Goal: Transaction & Acquisition: Purchase product/service

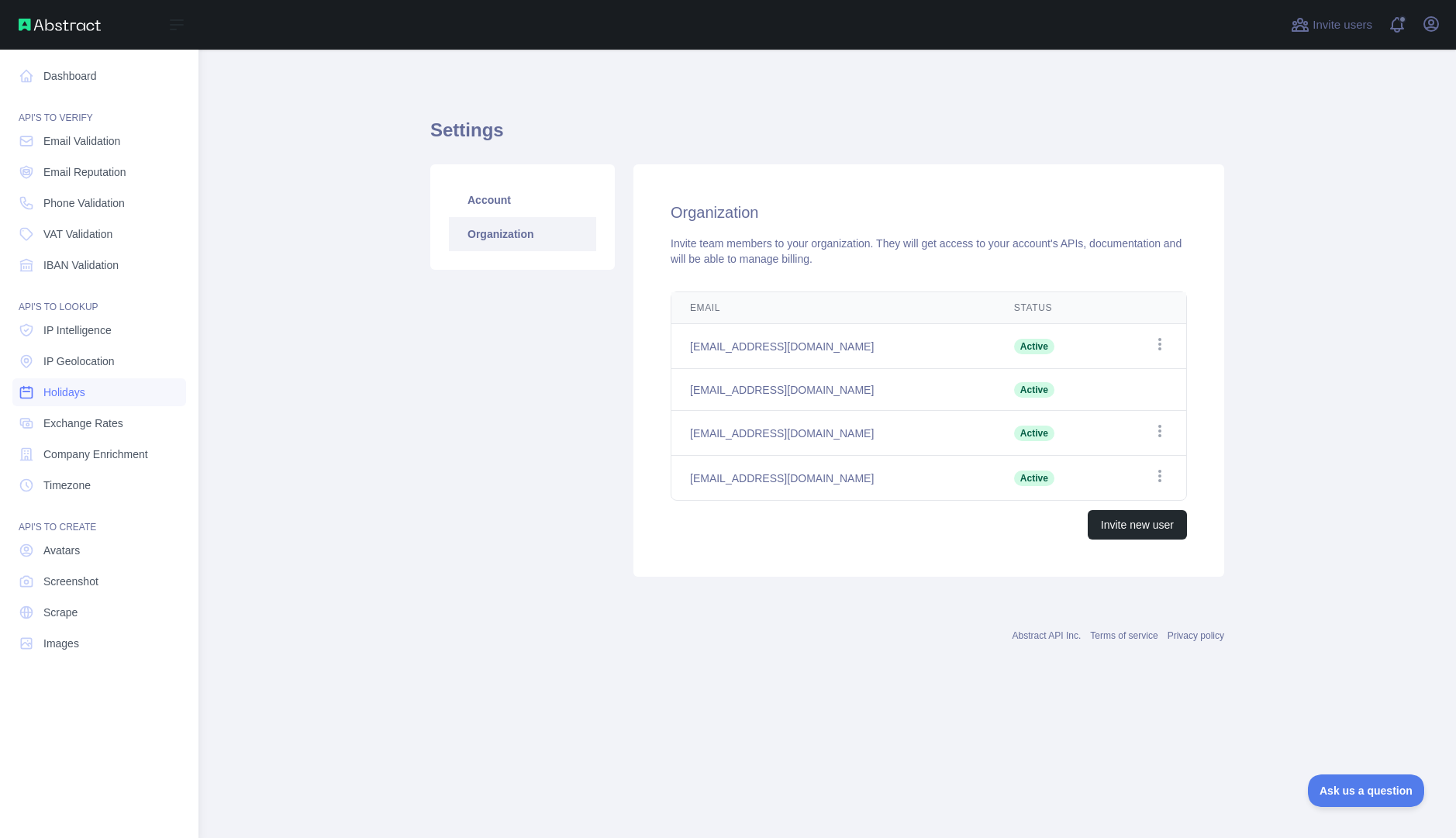
click at [98, 402] on link "Holidays" at bounding box center [98, 392] width 173 height 28
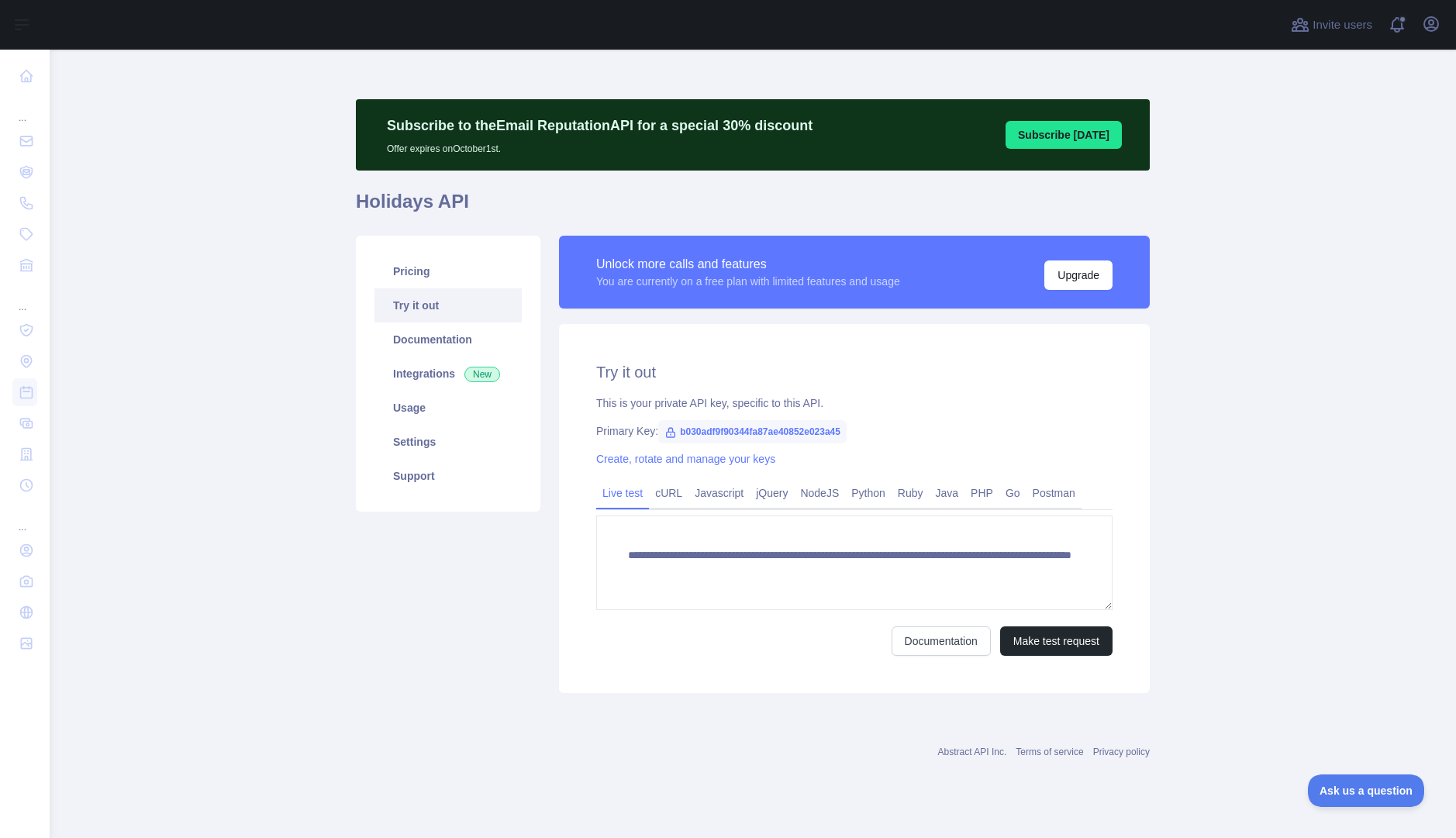
click at [779, 428] on span "b030adf9f90344fa87ae40852e023a45" at bounding box center [752, 432] width 188 height 24
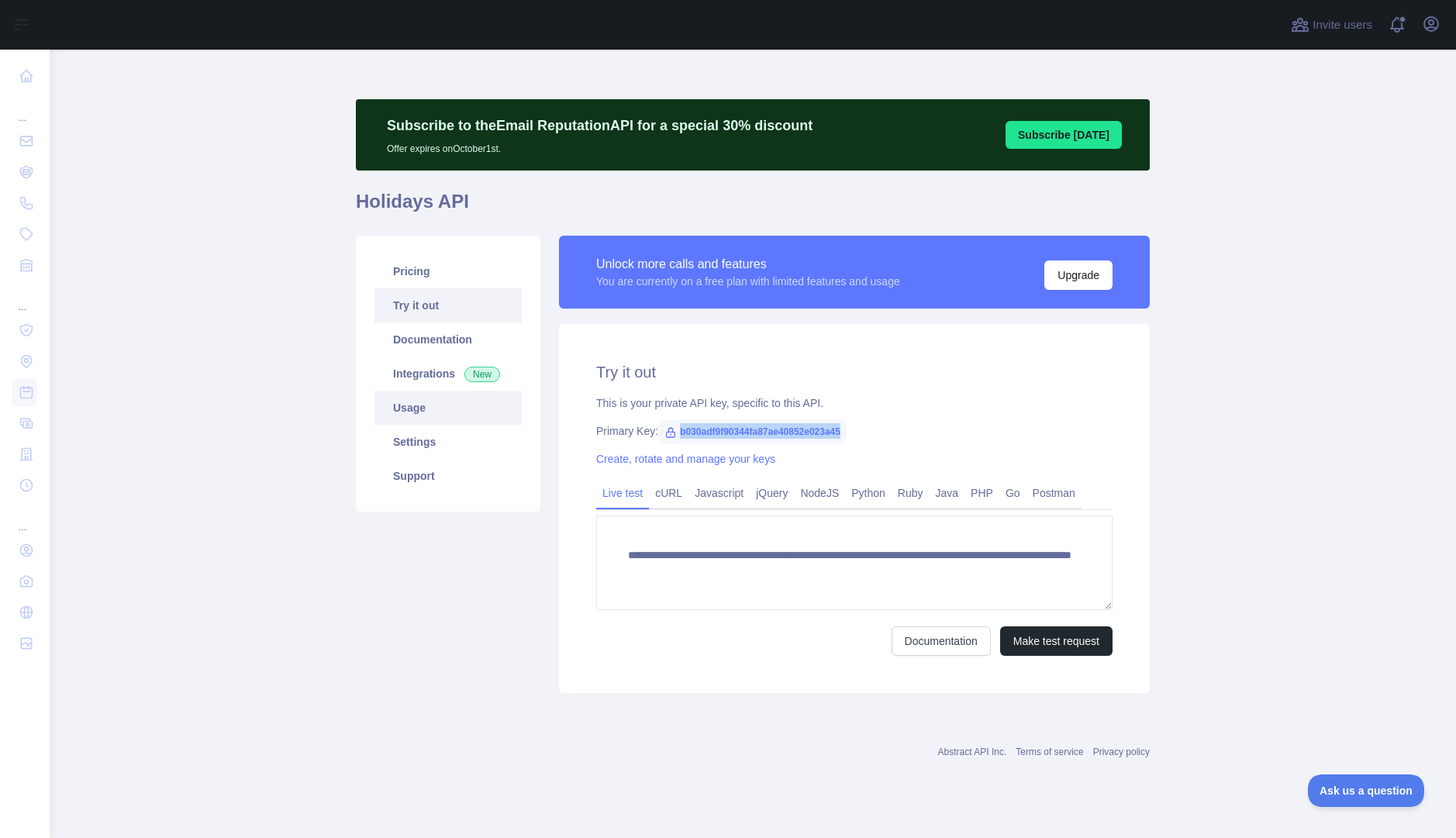
click at [442, 409] on link "Usage" at bounding box center [448, 408] width 147 height 34
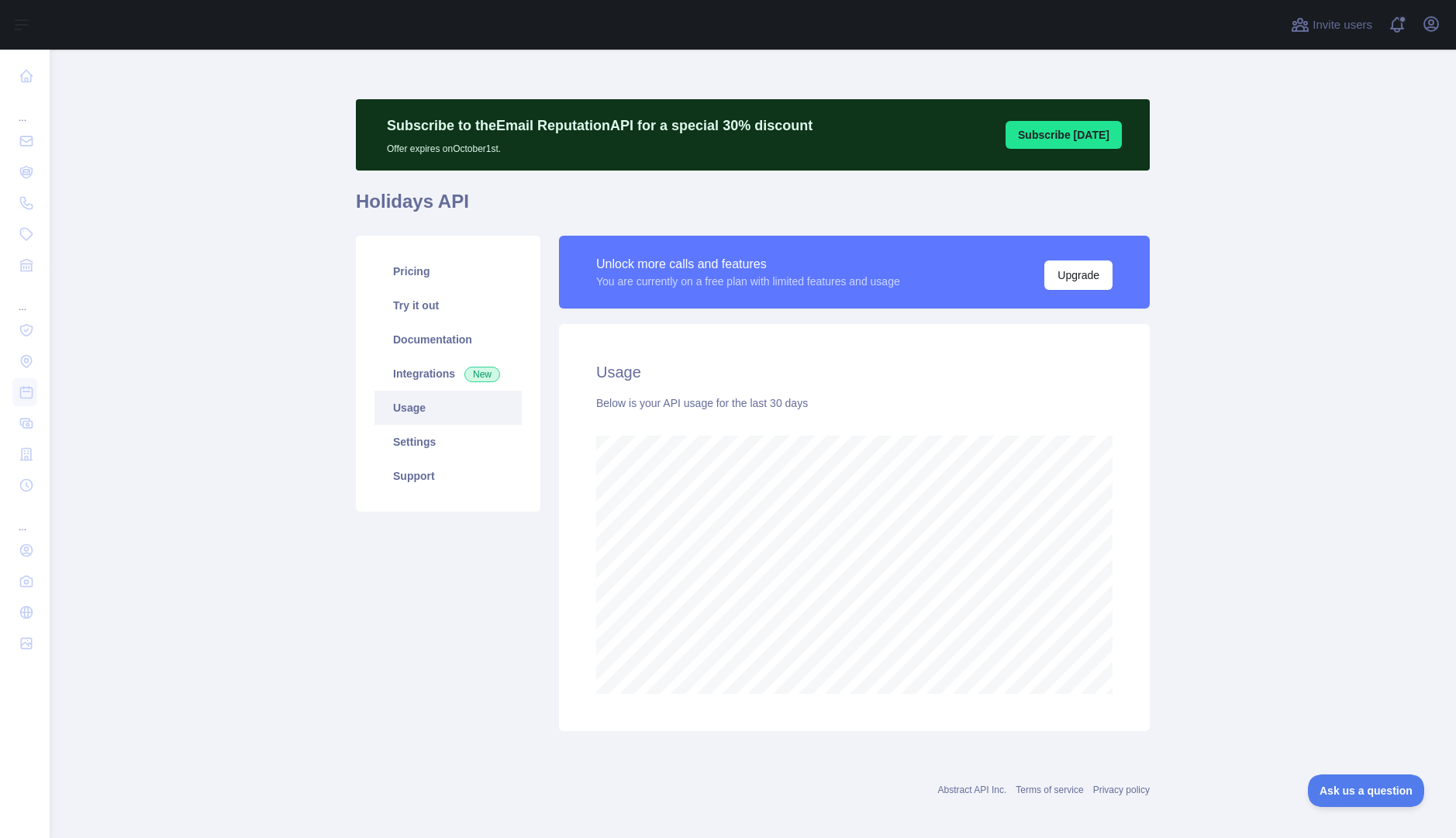
scroll to position [788, 1395]
click at [417, 307] on link "Try it out" at bounding box center [448, 305] width 147 height 34
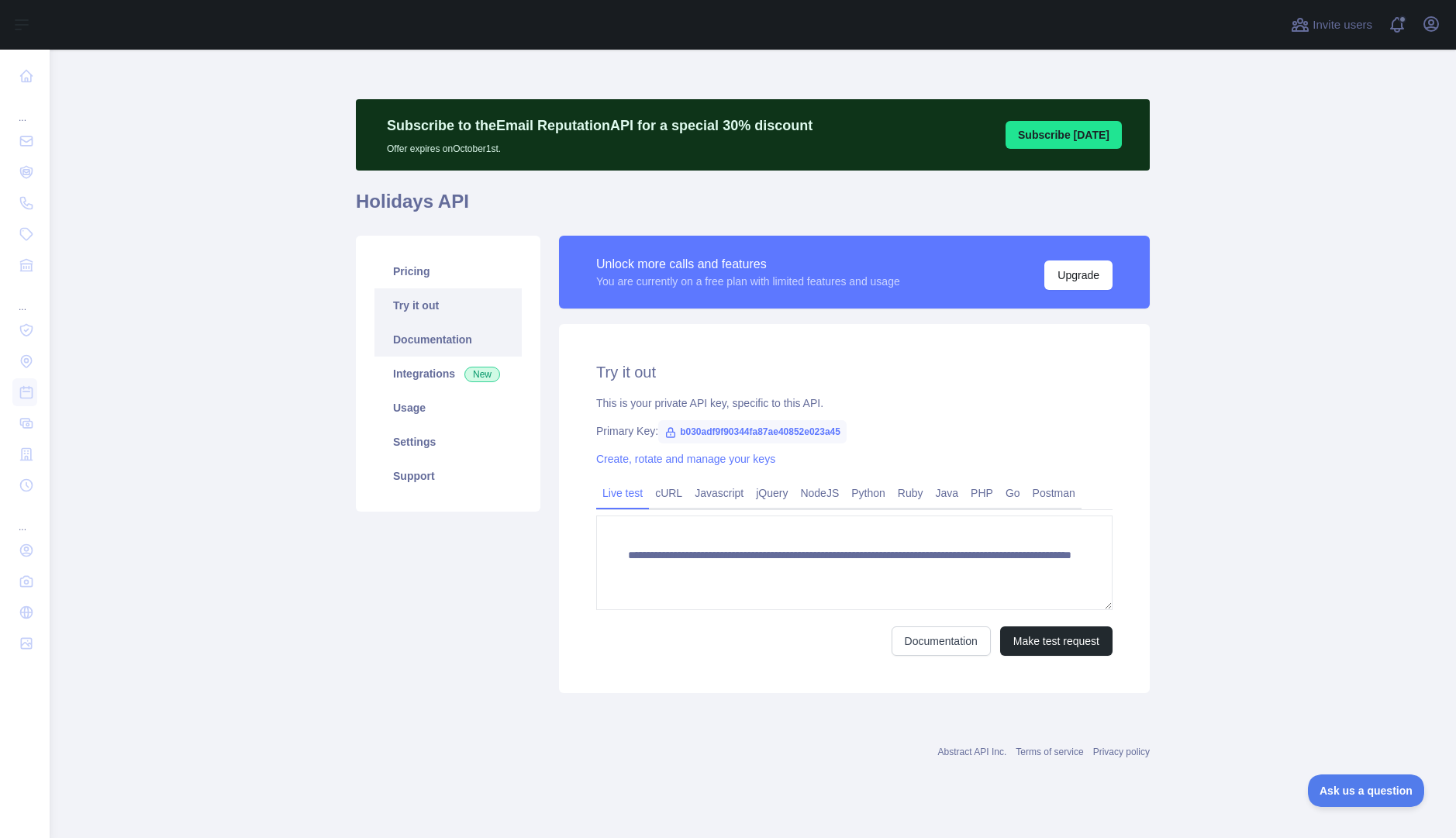
click at [421, 340] on link "Documentation" at bounding box center [448, 339] width 147 height 34
click at [446, 449] on link "Settings" at bounding box center [448, 442] width 147 height 34
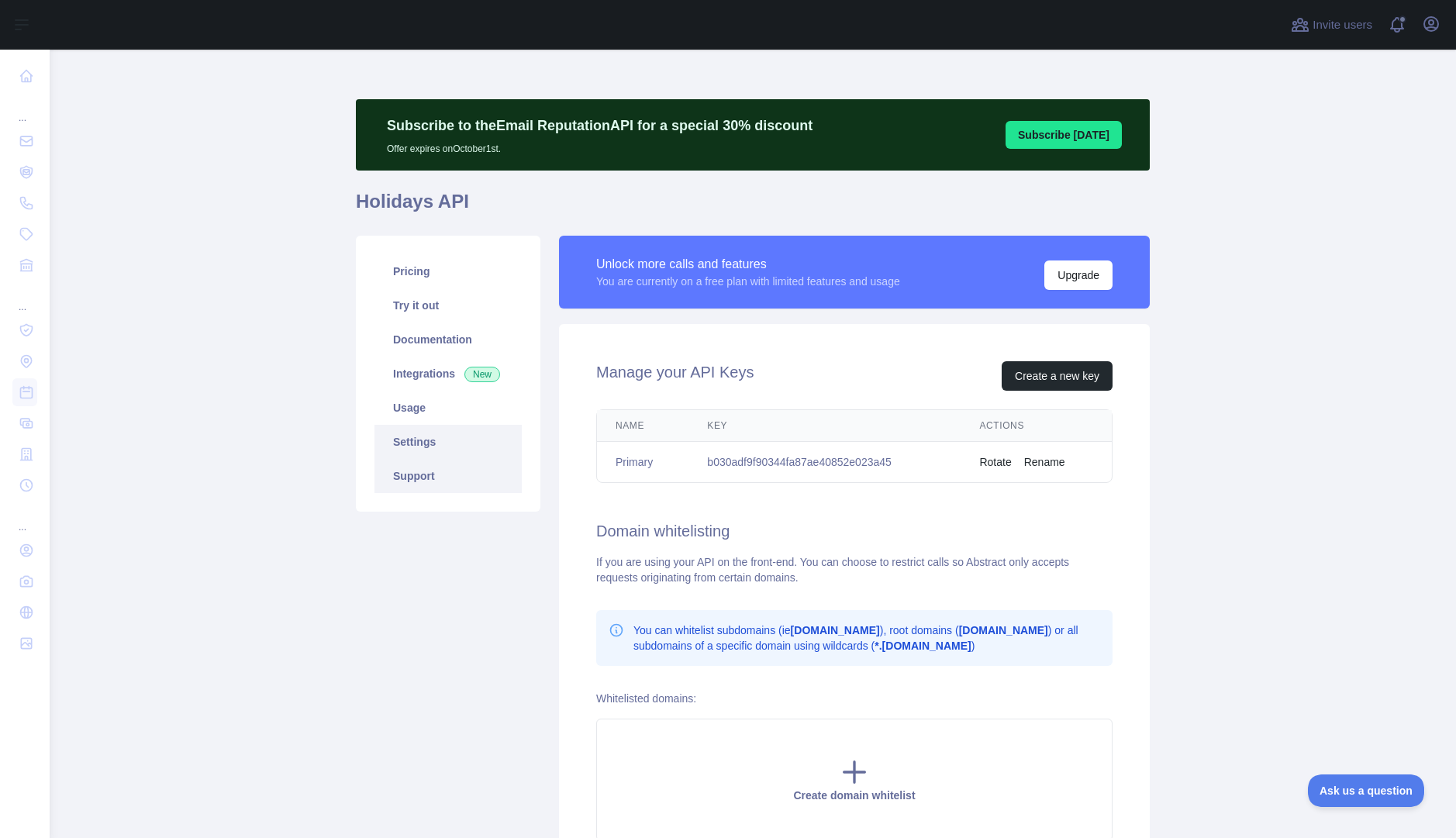
click at [447, 469] on link "Support" at bounding box center [448, 476] width 147 height 34
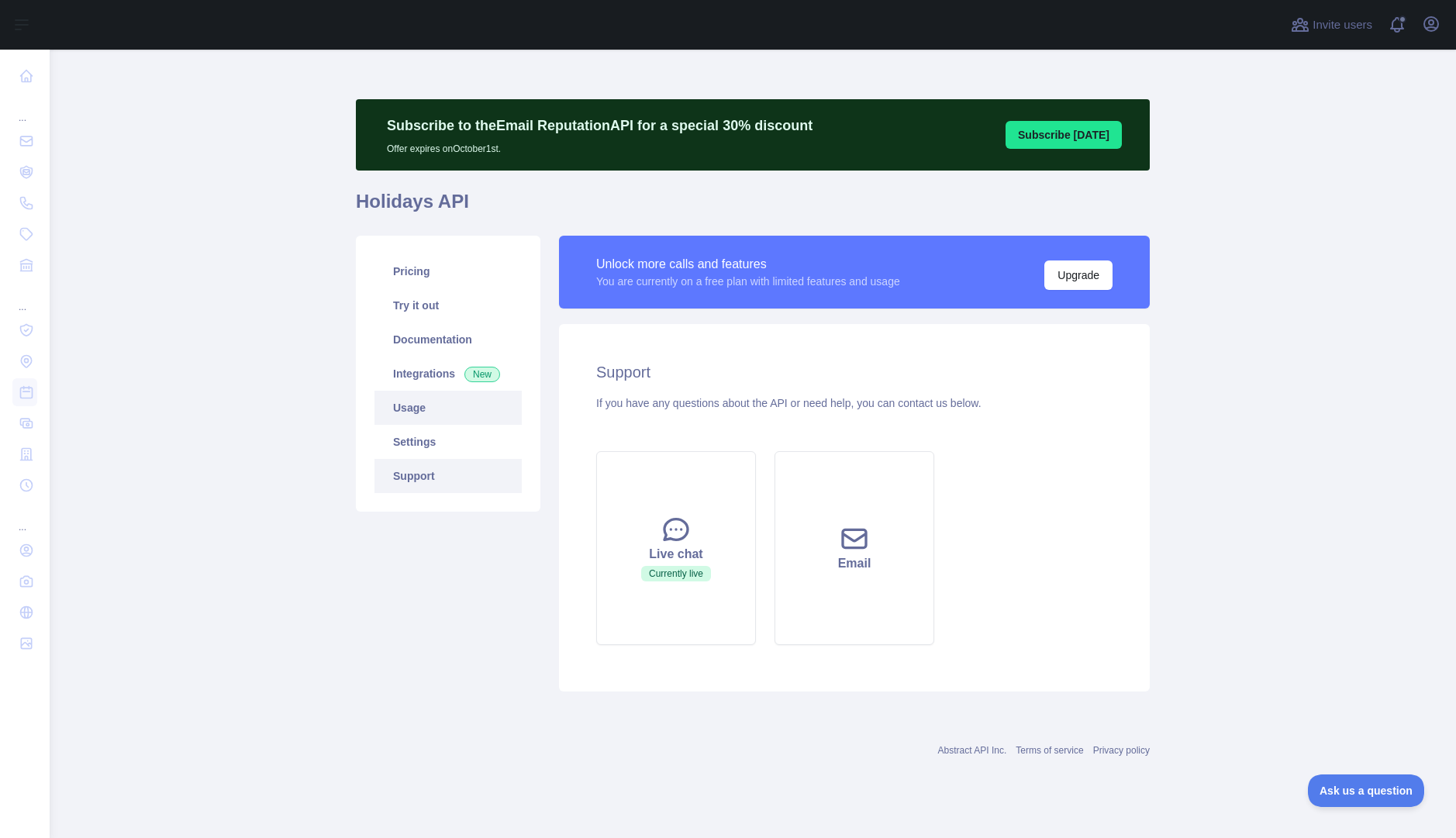
click at [436, 414] on link "Usage" at bounding box center [448, 408] width 147 height 34
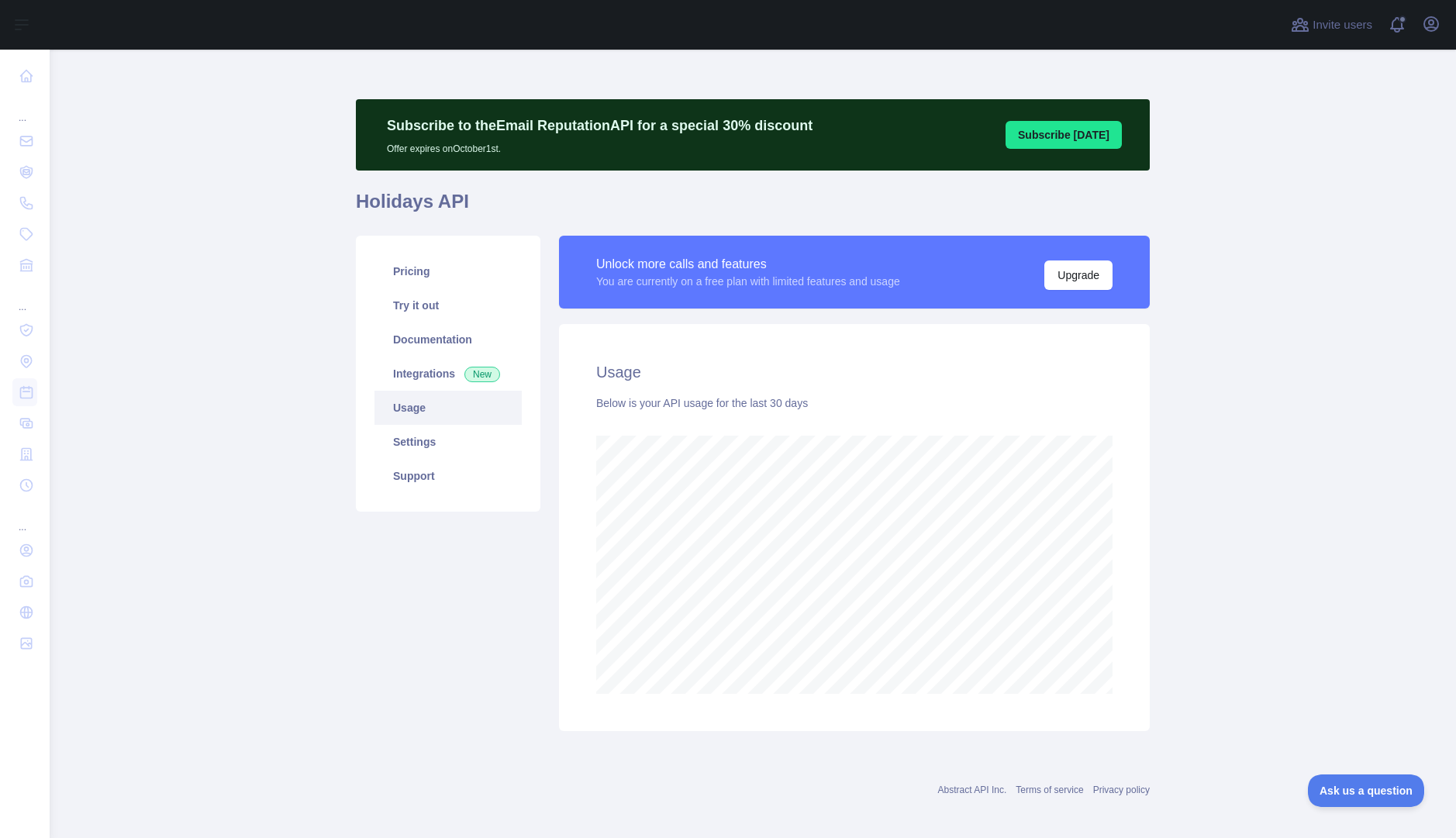
scroll to position [788, 1395]
click at [1099, 281] on button "Upgrade" at bounding box center [1078, 275] width 68 height 30
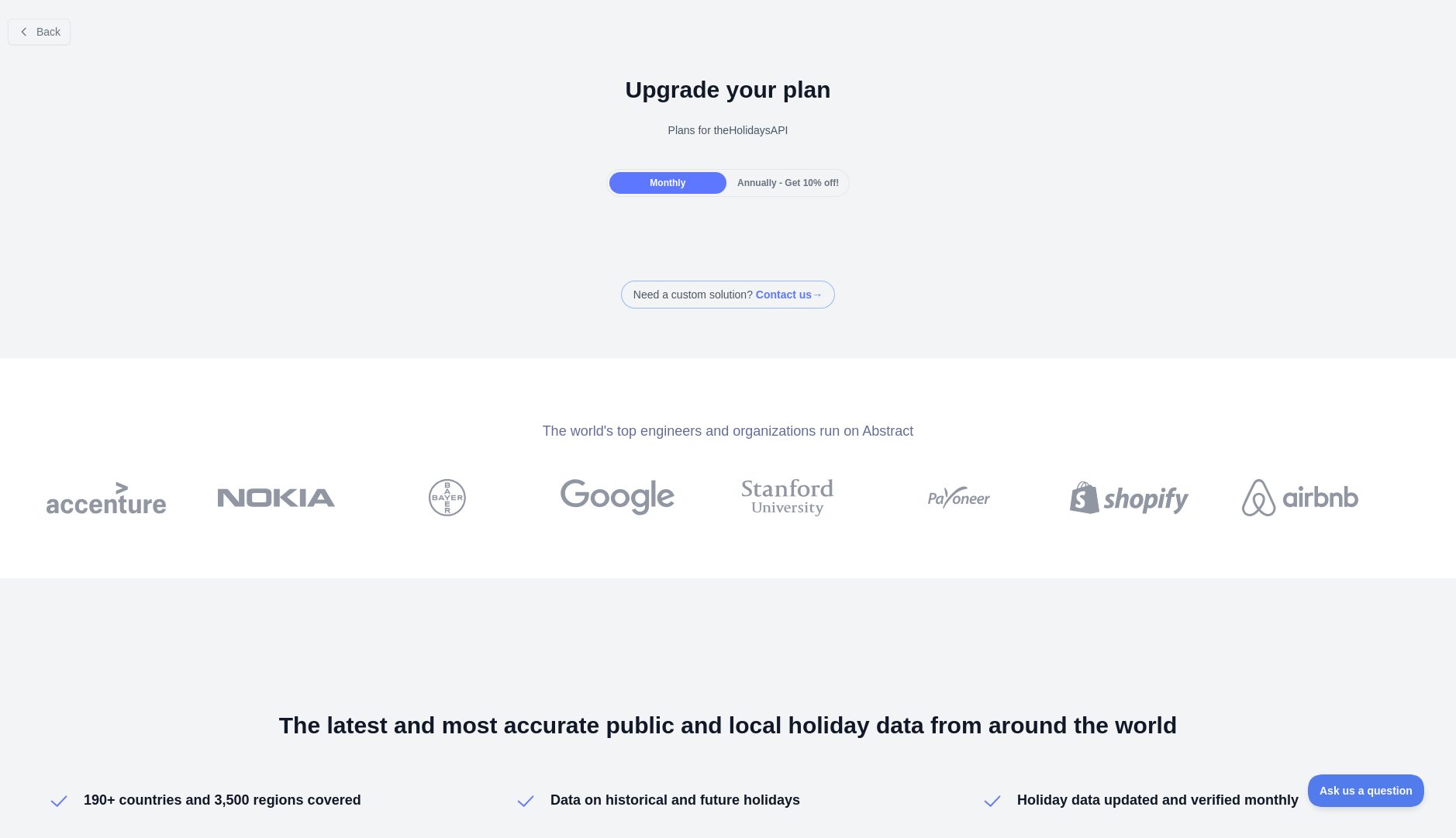
click at [689, 183] on div "Monthly" at bounding box center [668, 183] width 117 height 22
click at [59, 38] on button "Back" at bounding box center [39, 31] width 63 height 26
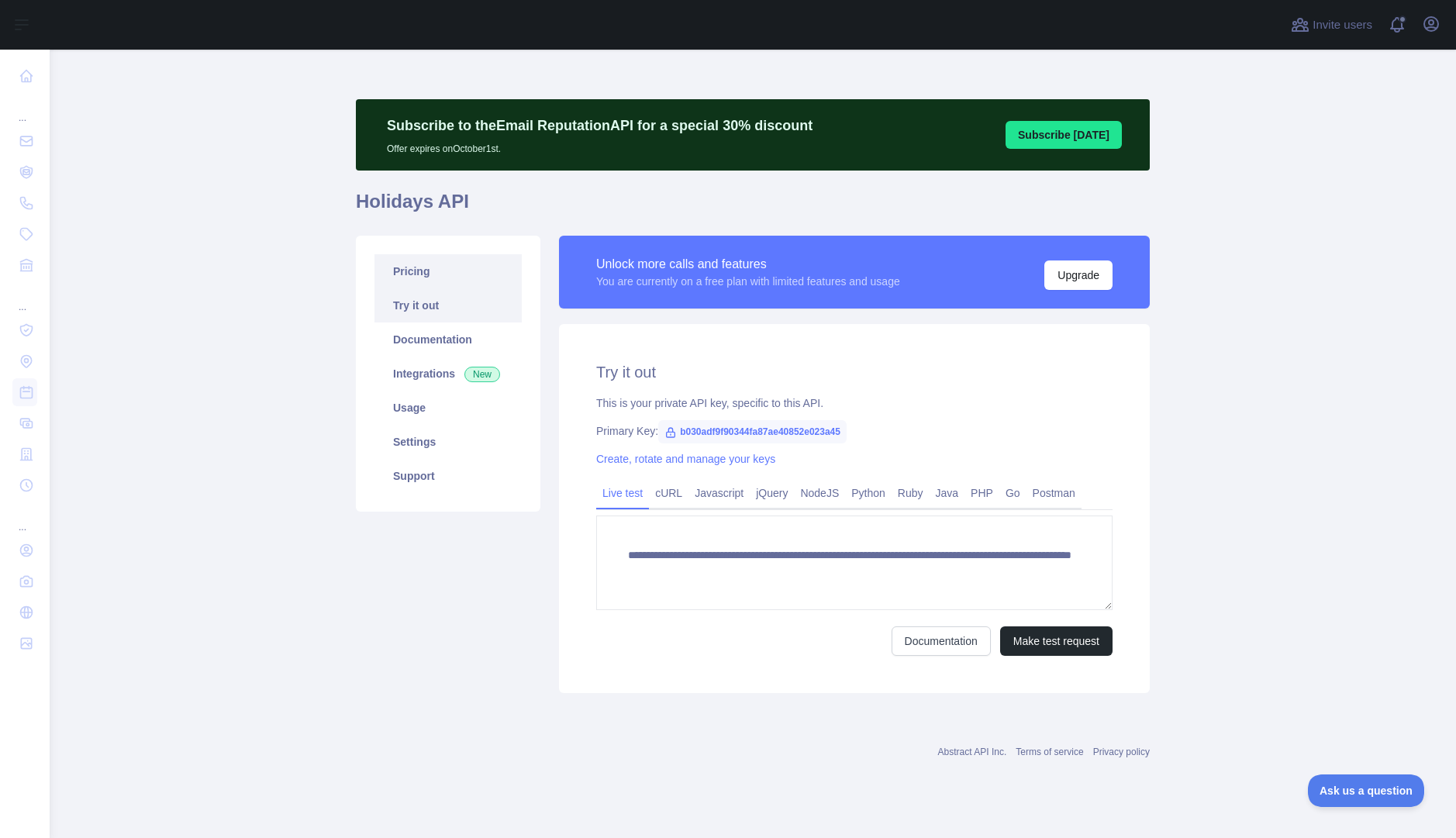
click at [414, 267] on link "Pricing" at bounding box center [448, 271] width 147 height 34
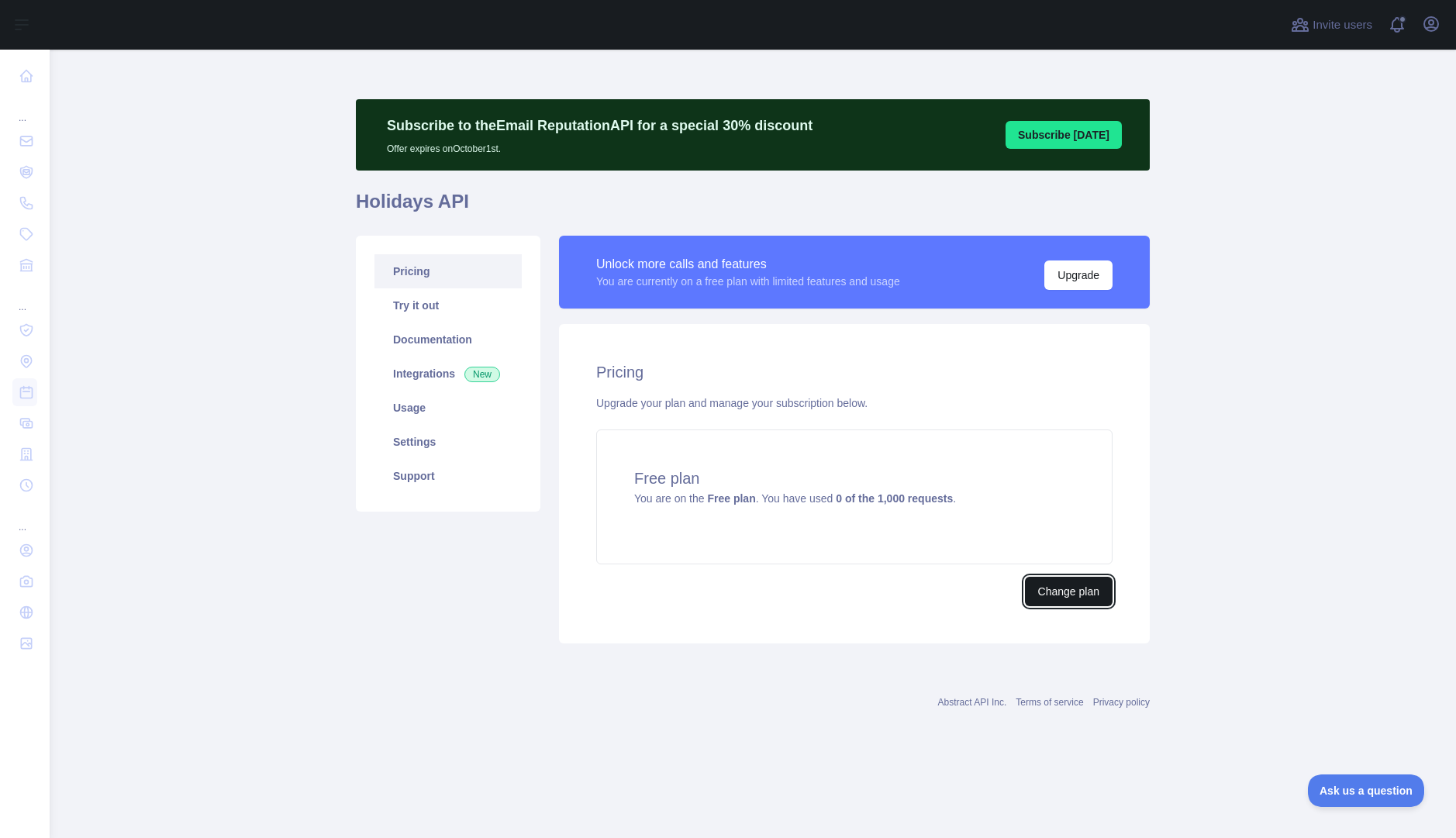
click at [1067, 591] on button "Change plan" at bounding box center [1068, 591] width 88 height 30
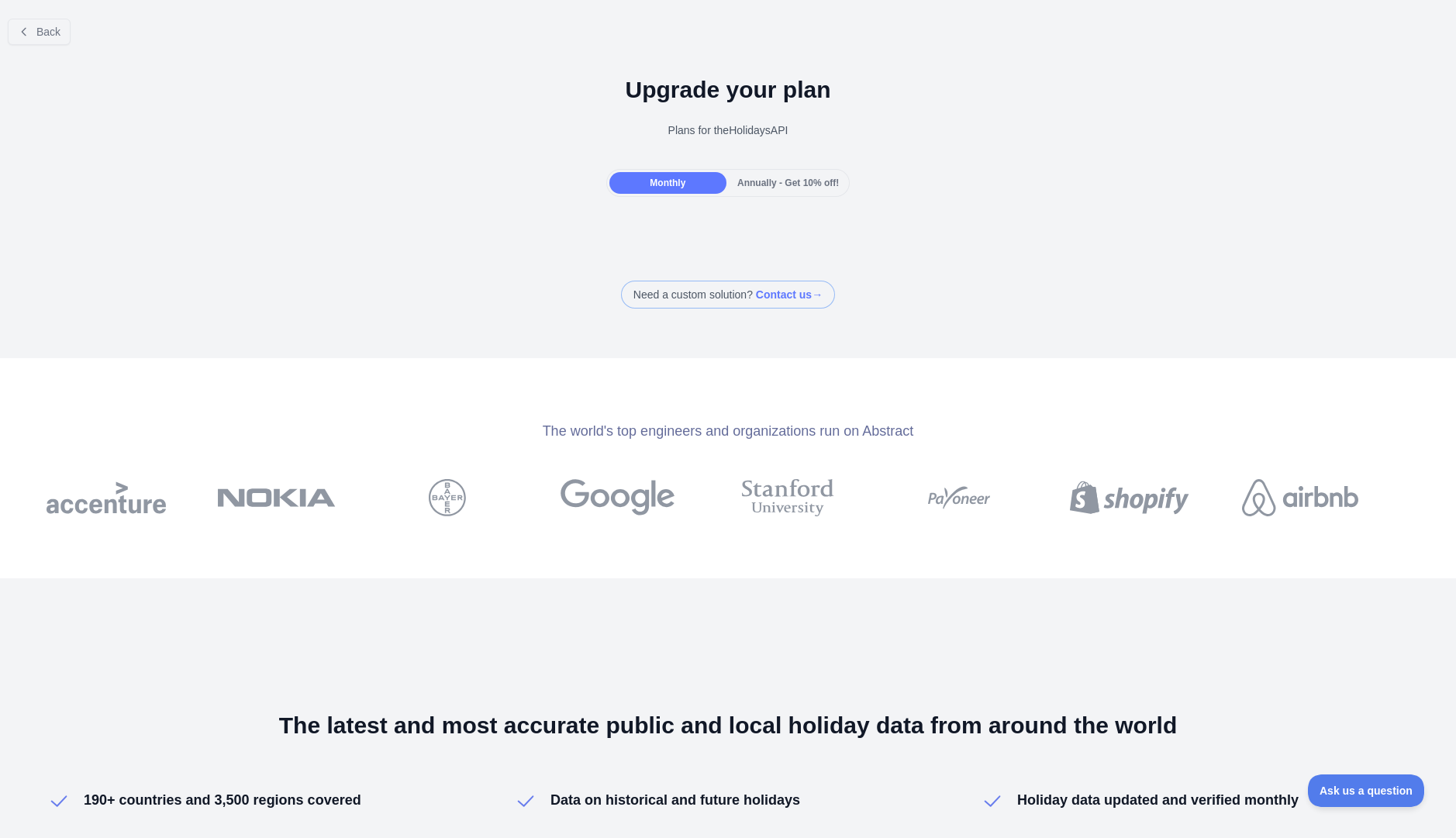
click at [774, 181] on span "Annually - Get 10% off!" at bounding box center [788, 183] width 102 height 10
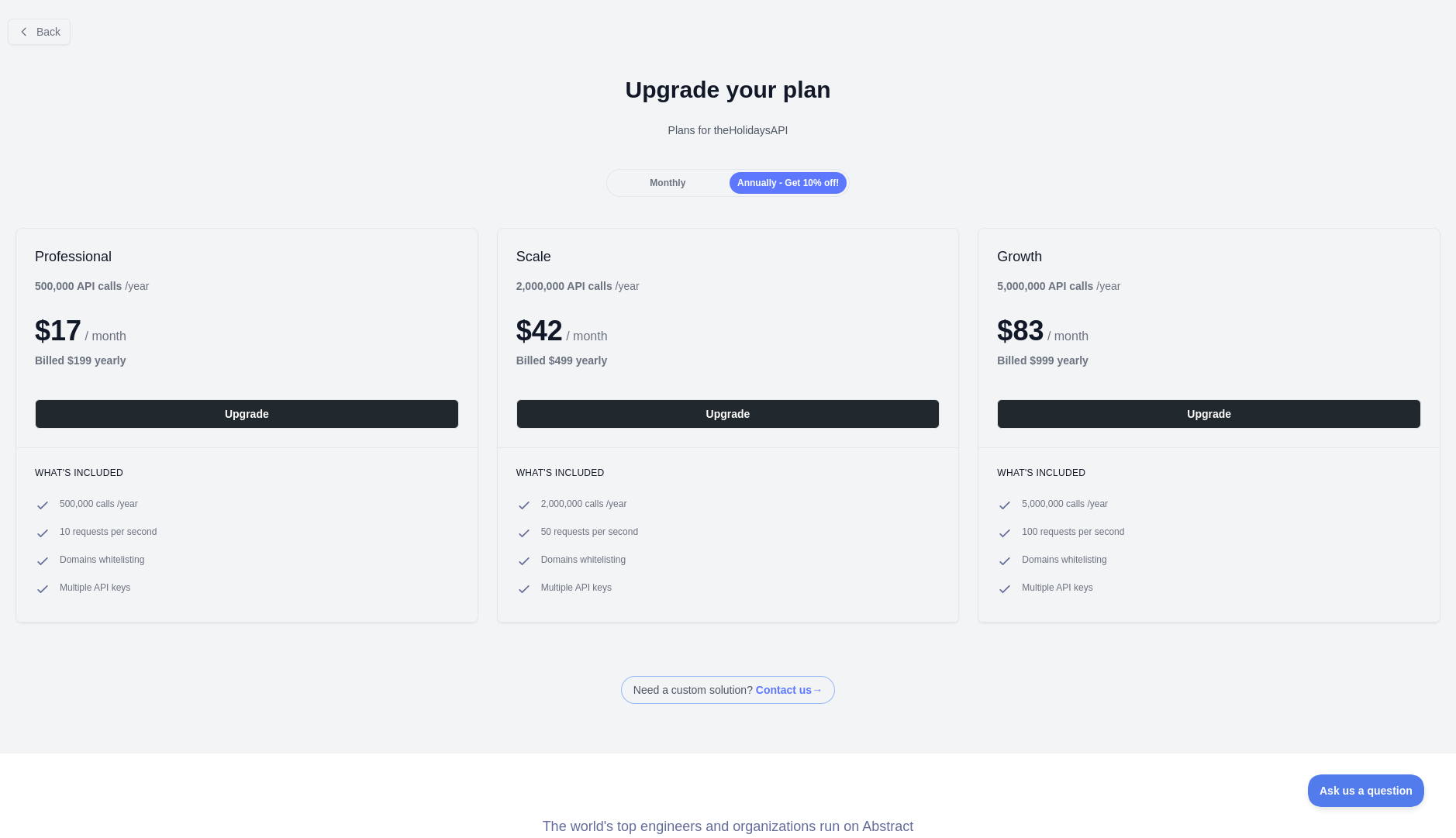
click at [668, 178] on span "Monthly" at bounding box center [667, 183] width 36 height 10
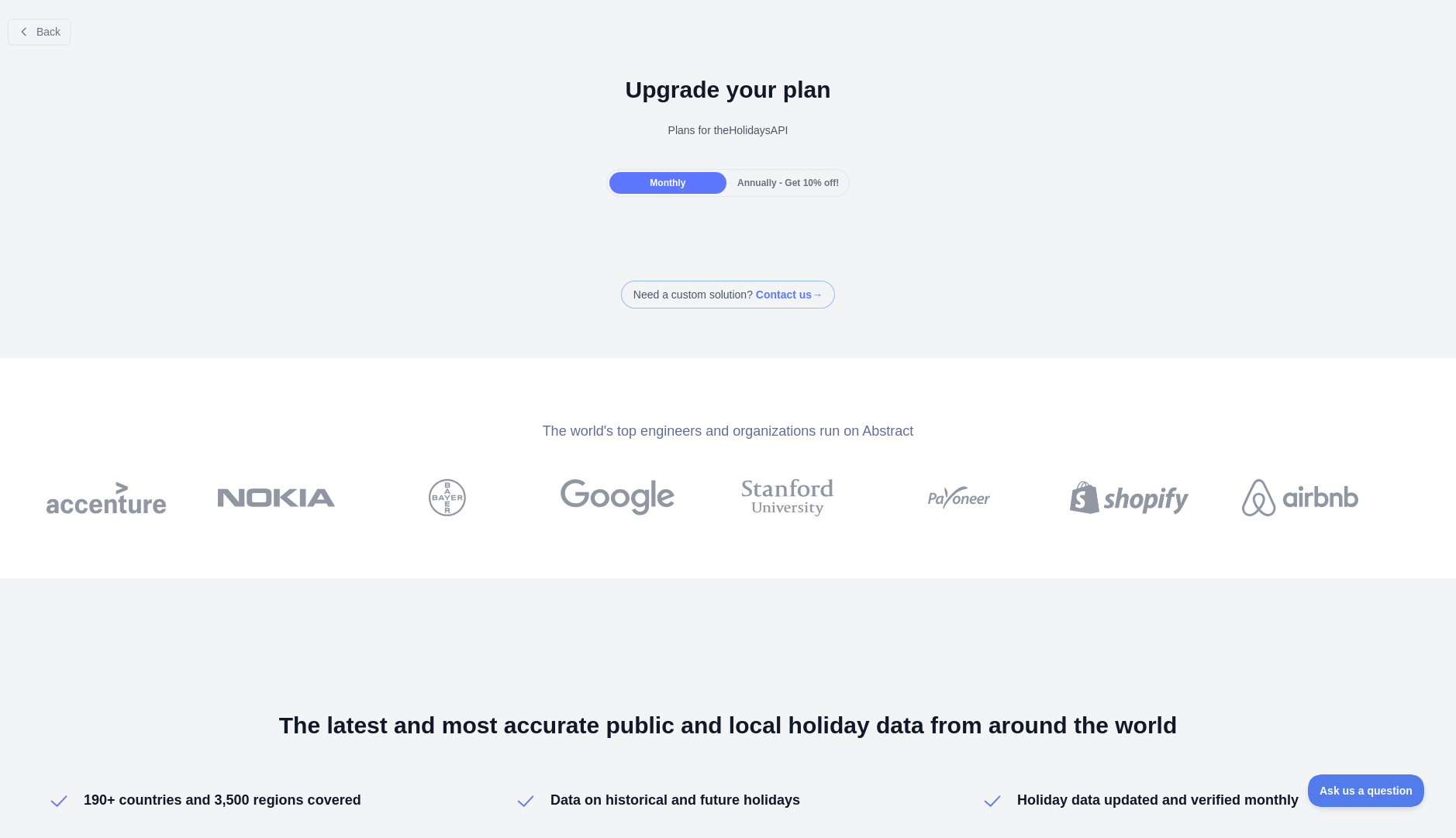
click at [780, 178] on span "Annually - Get 10% off!" at bounding box center [788, 183] width 102 height 10
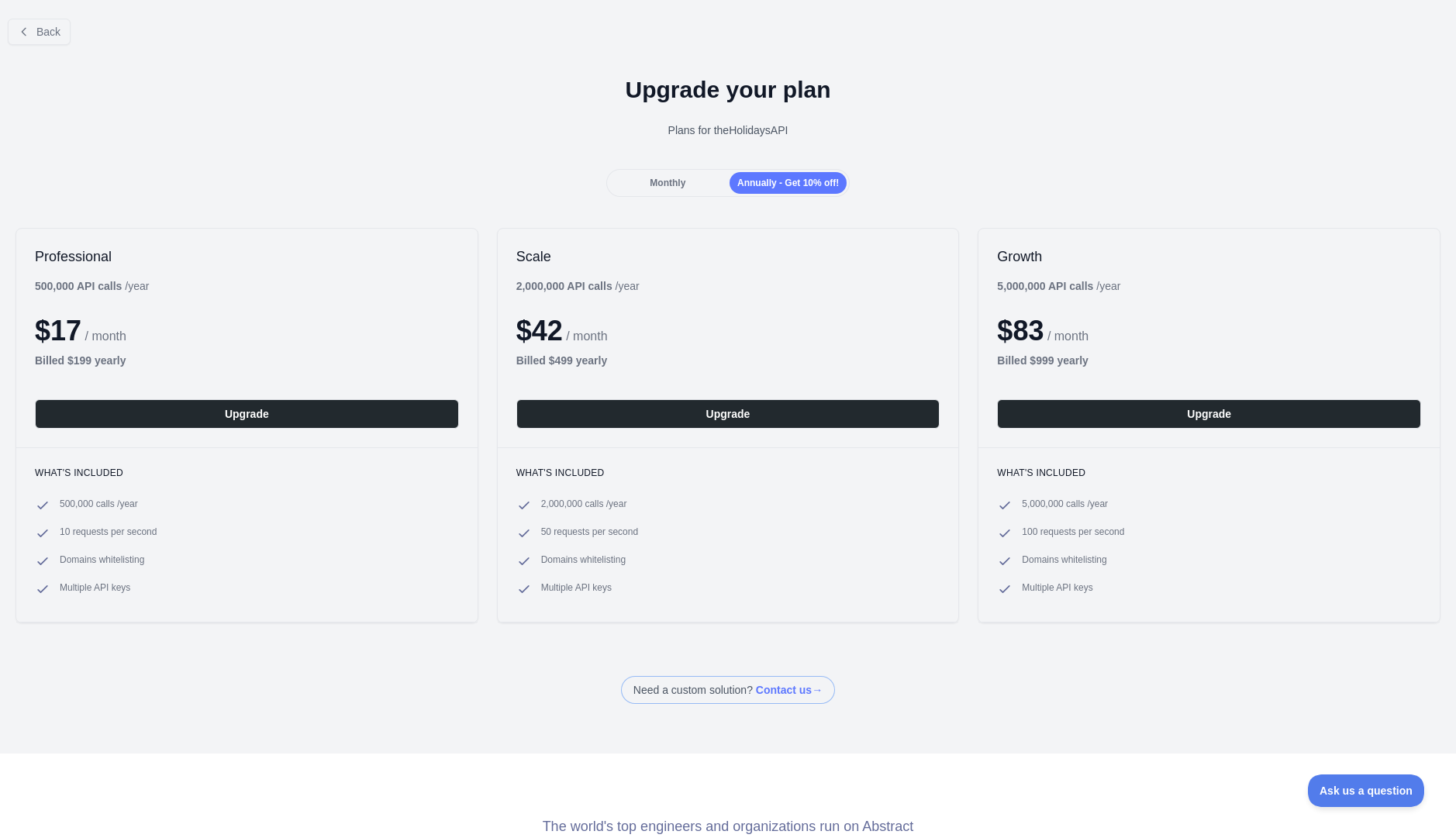
click at [701, 185] on div "Monthly" at bounding box center [668, 183] width 117 height 22
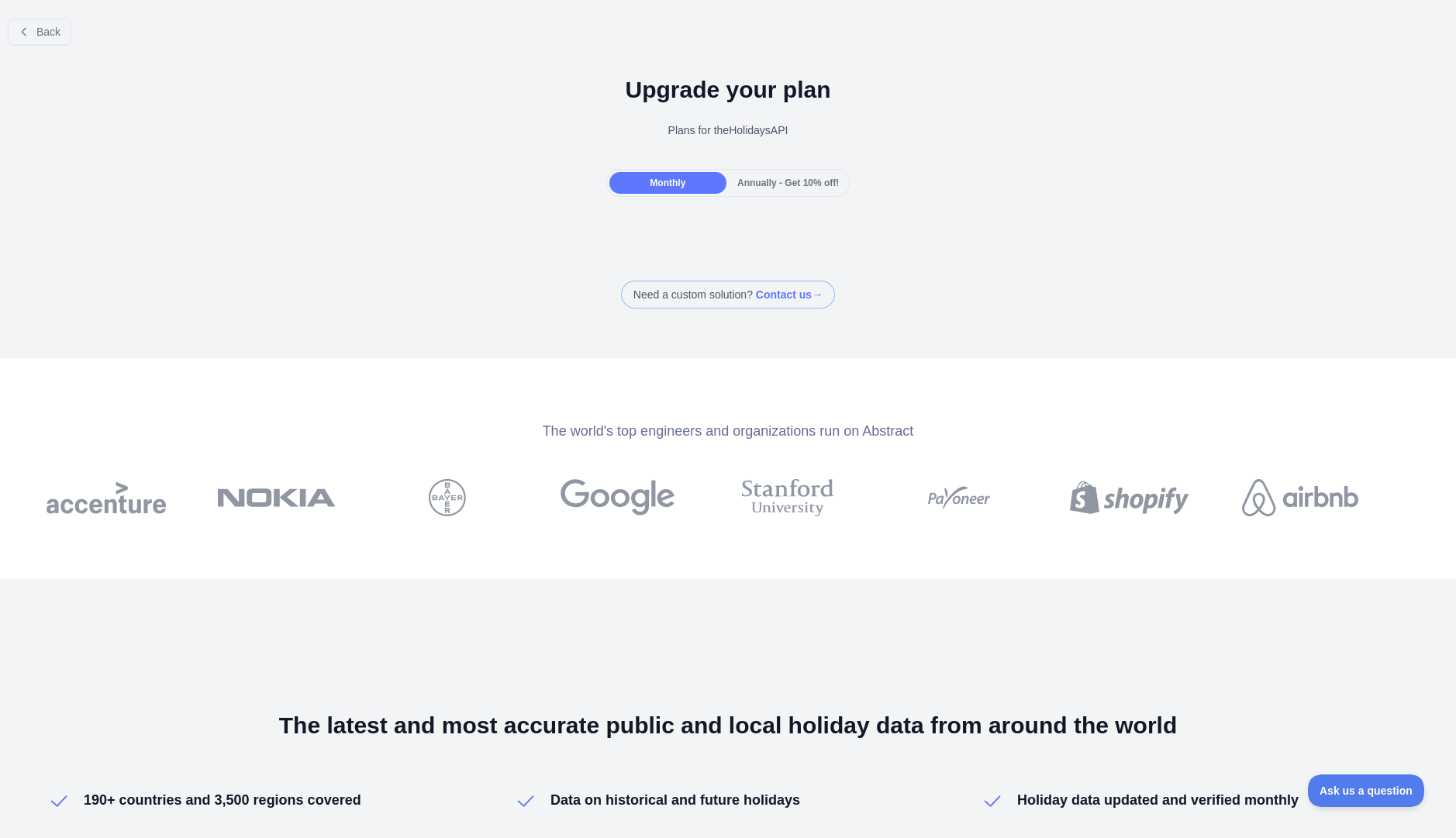
click at [806, 187] on div "Annually - Get 10% off!" at bounding box center [788, 183] width 117 height 22
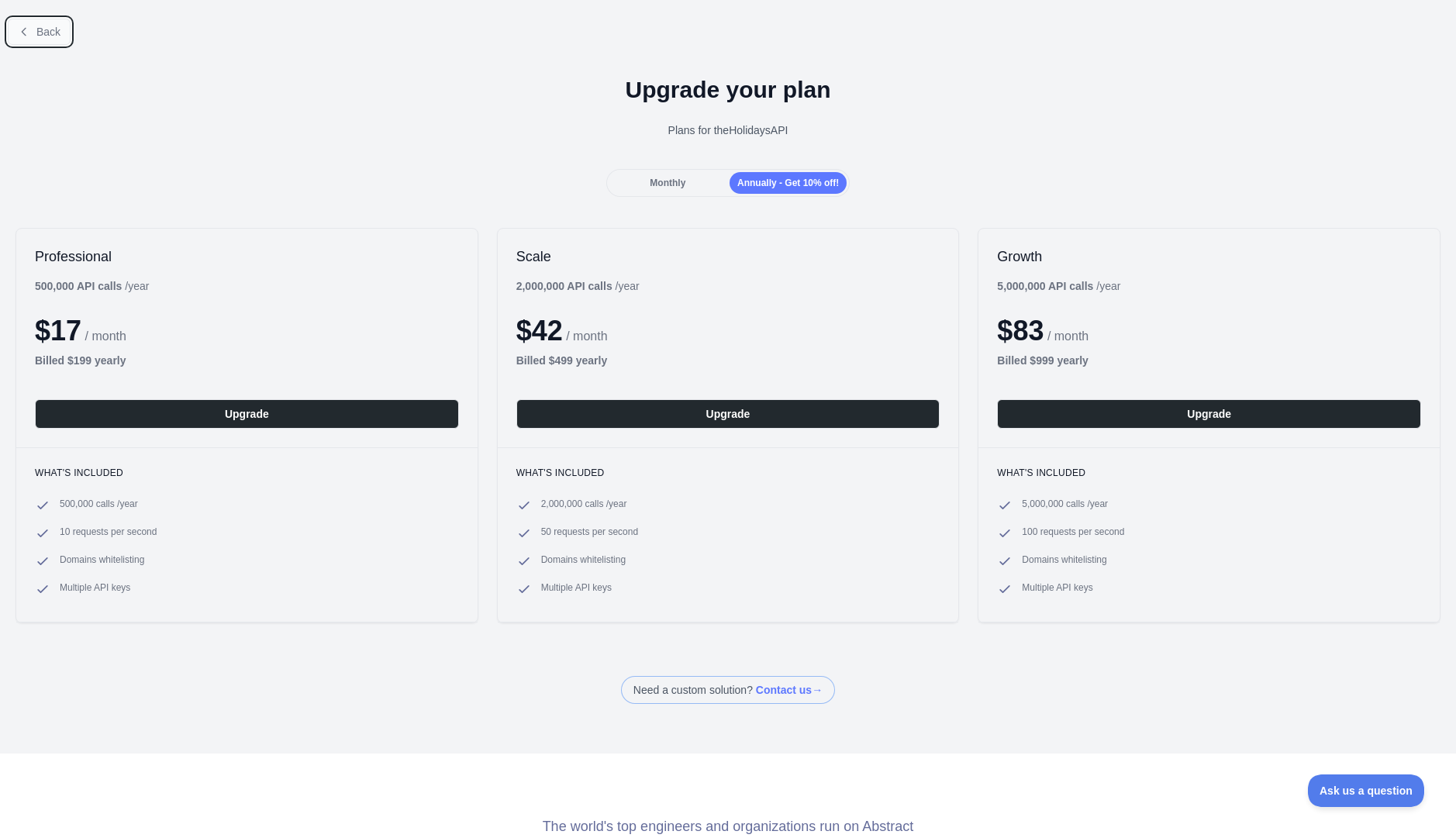
click at [27, 38] on button "Back" at bounding box center [39, 31] width 63 height 26
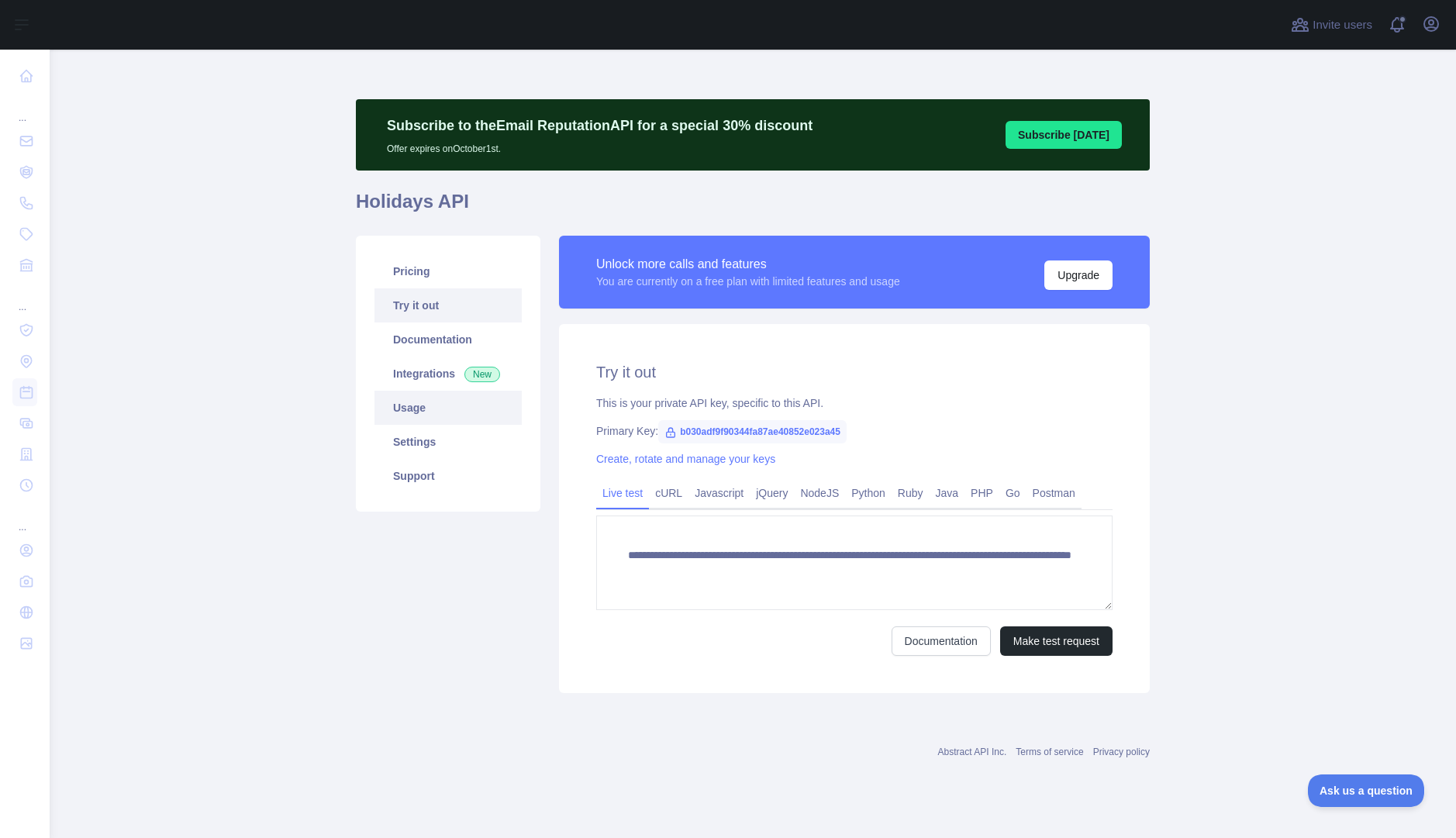
click at [431, 407] on link "Usage" at bounding box center [448, 408] width 147 height 34
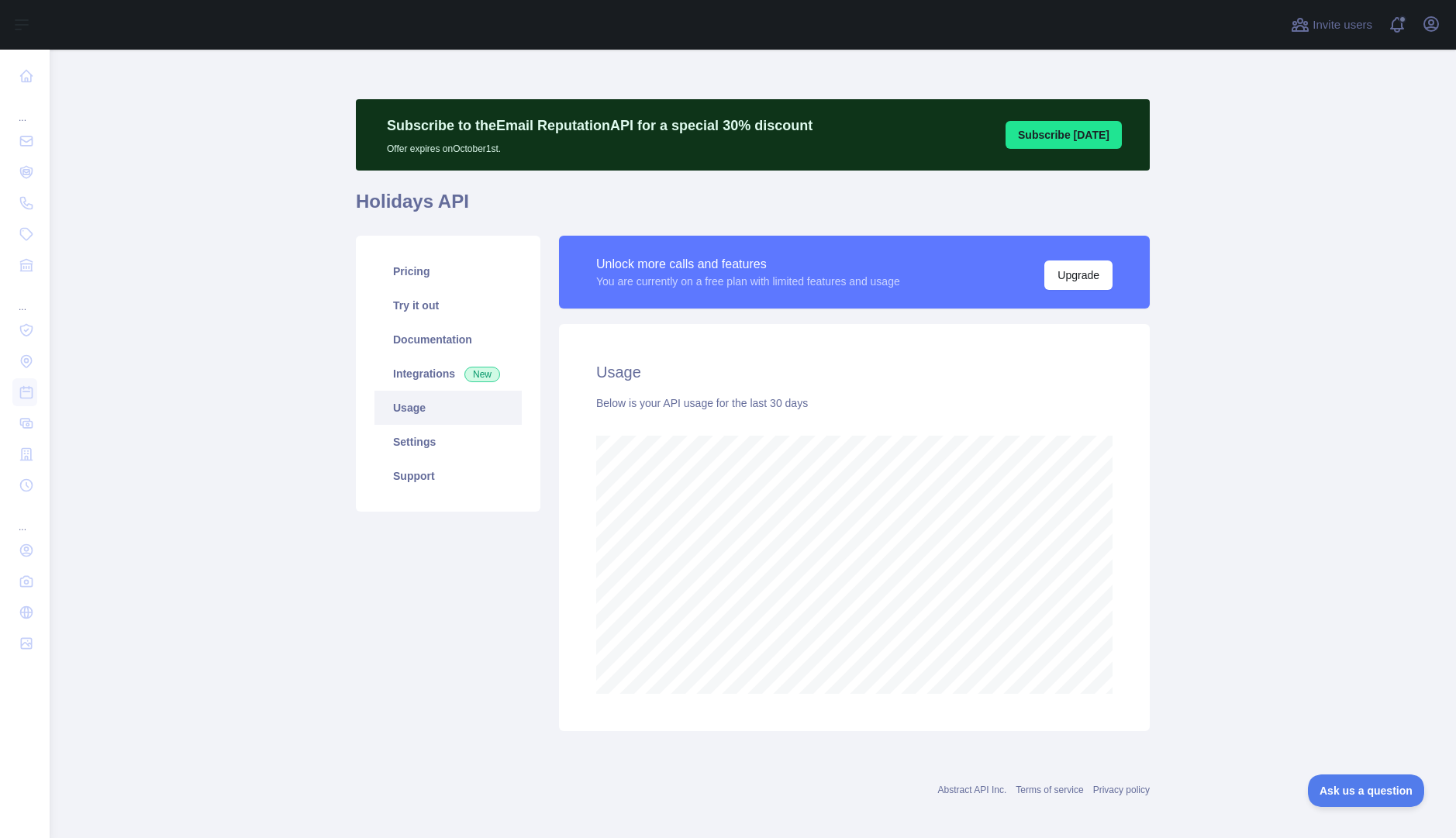
scroll to position [788, 1395]
click at [428, 442] on link "Settings" at bounding box center [448, 442] width 147 height 34
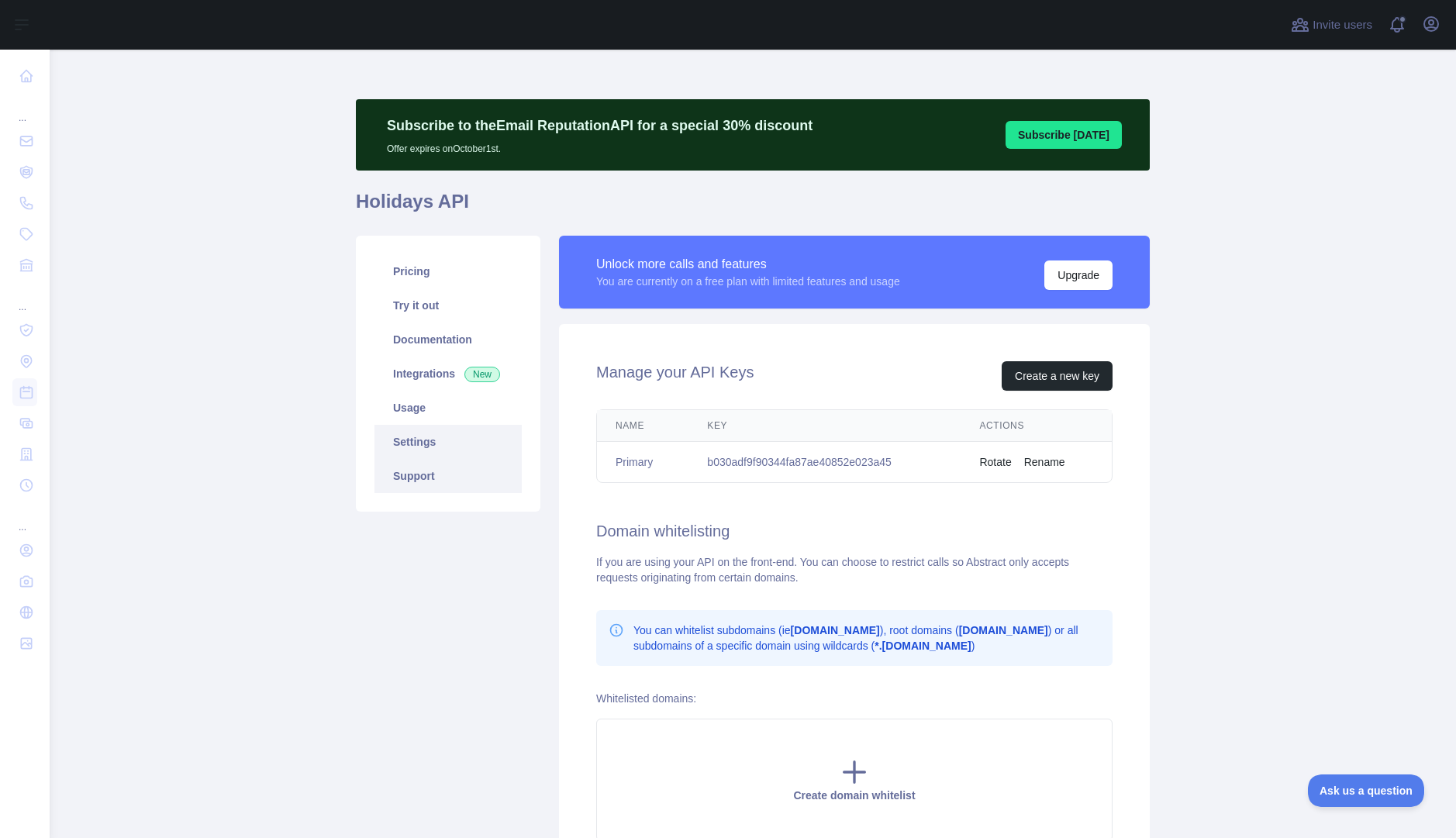
click at [419, 479] on link "Support" at bounding box center [448, 476] width 147 height 34
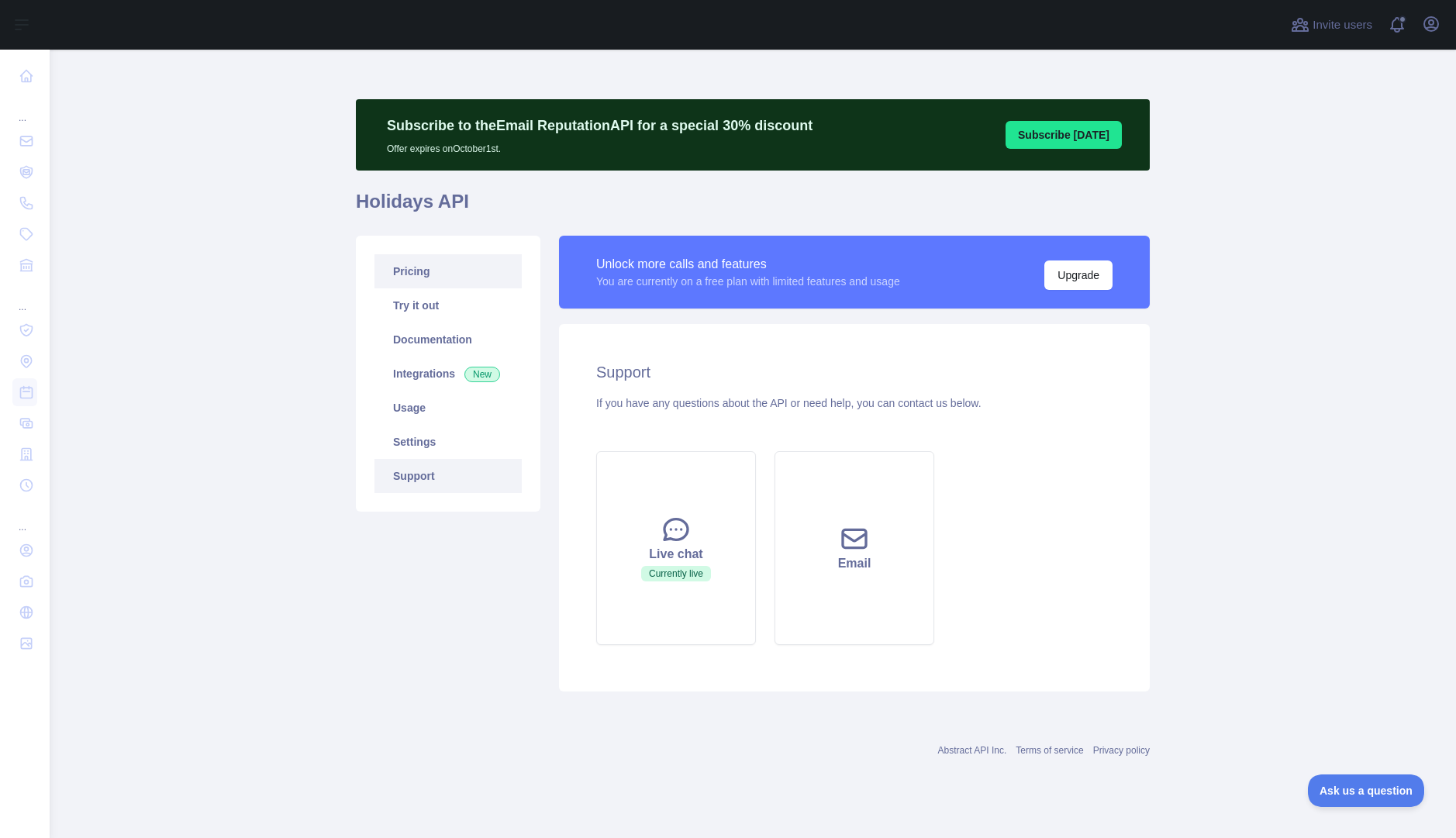
click at [418, 273] on link "Pricing" at bounding box center [448, 271] width 147 height 34
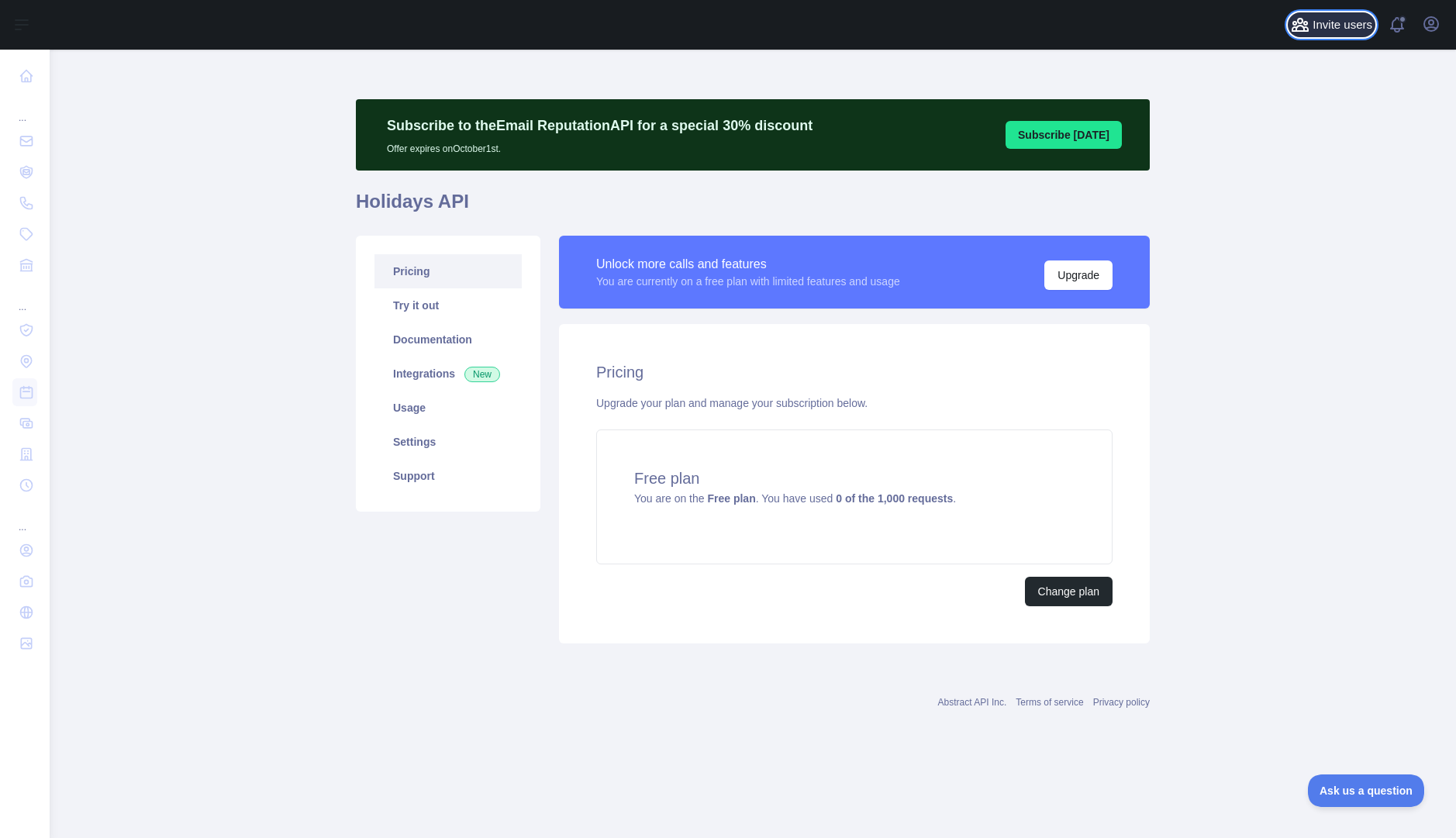
click at [1313, 25] on span "Invite users" at bounding box center [1342, 25] width 60 height 17
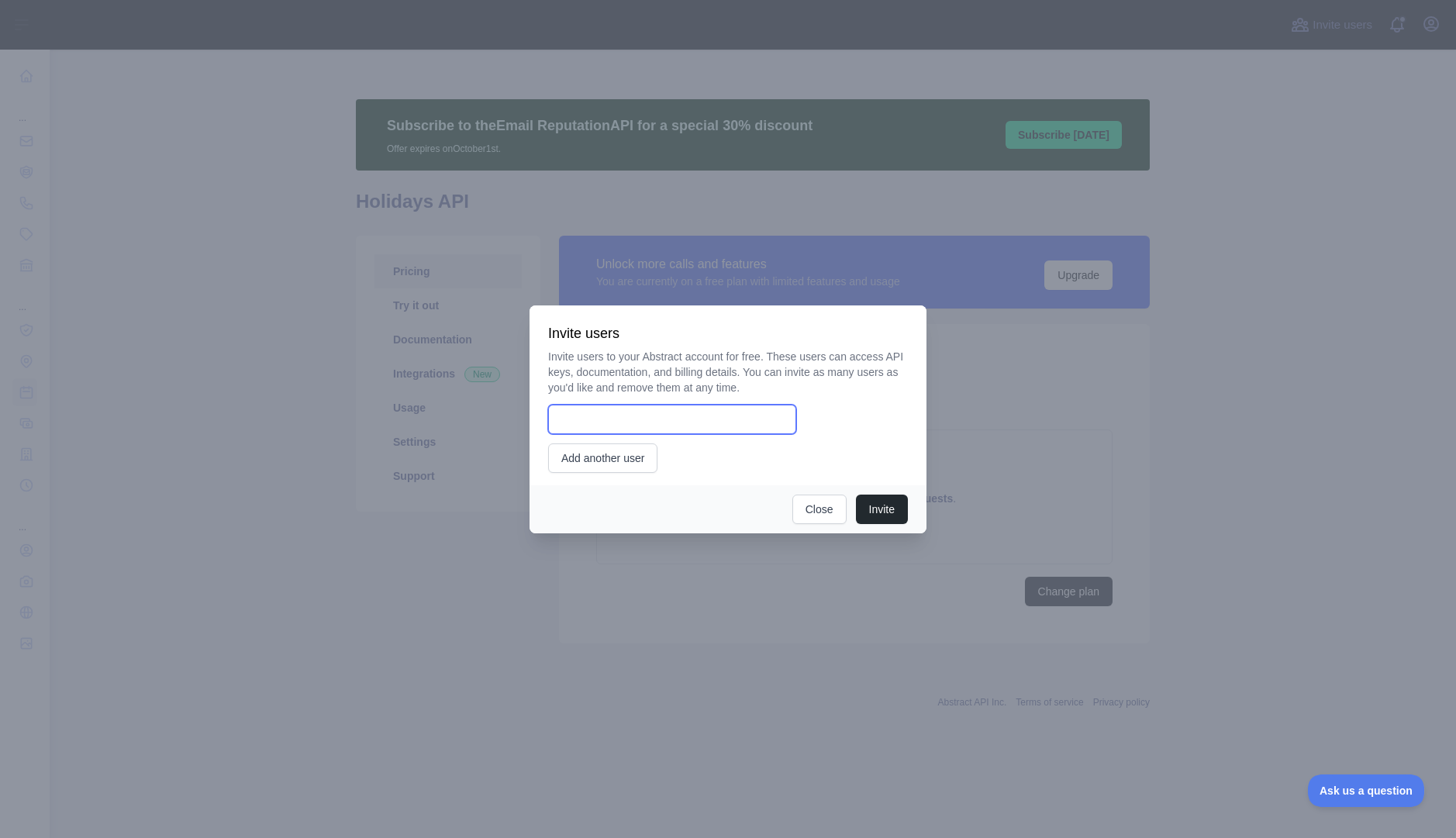
click at [664, 418] on input "email" at bounding box center [671, 420] width 248 height 30
click at [642, 414] on input "*" at bounding box center [671, 420] width 248 height 30
paste input "**********"
type input "**********"
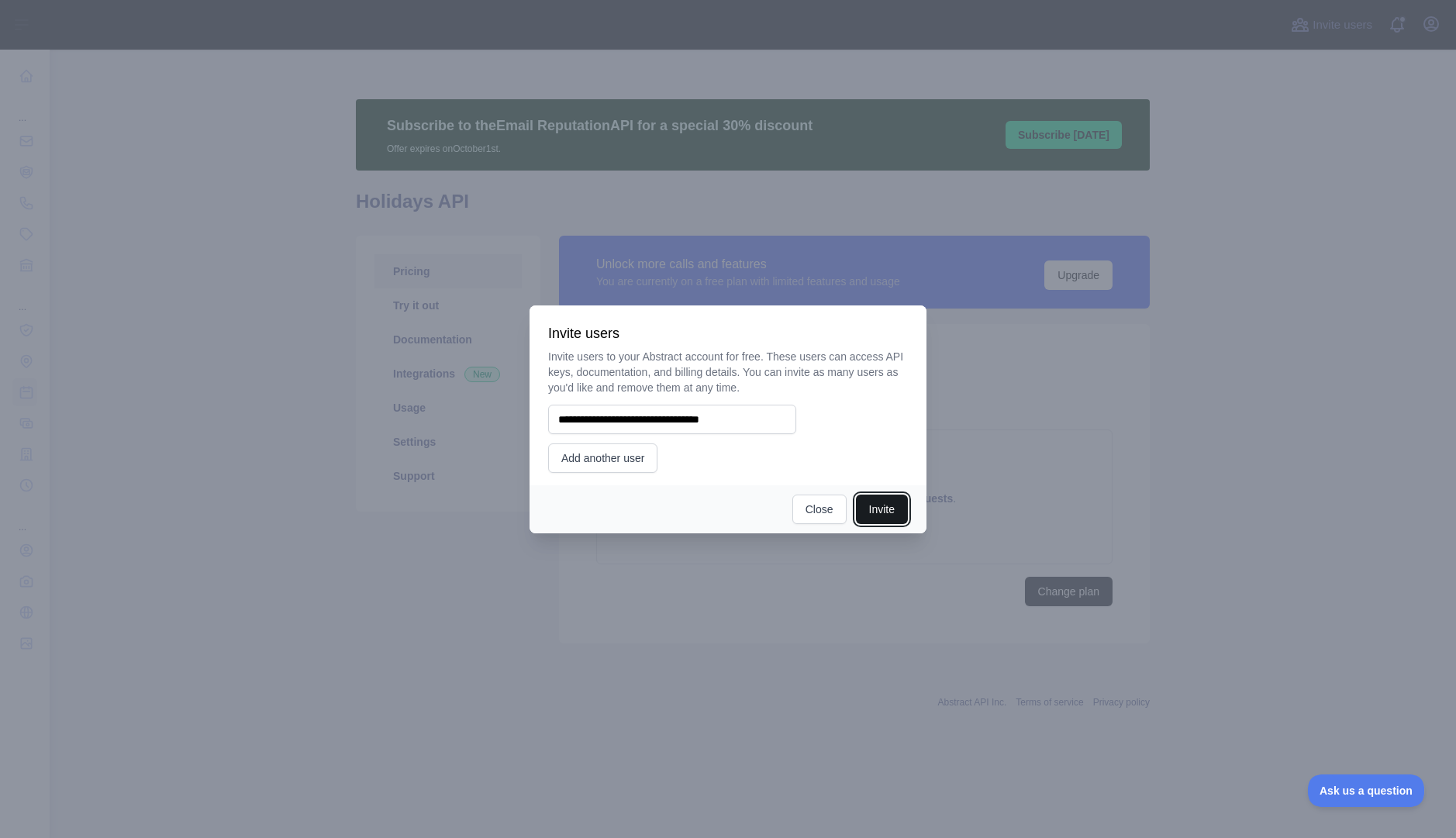
click at [875, 505] on button "Invite" at bounding box center [882, 510] width 52 height 30
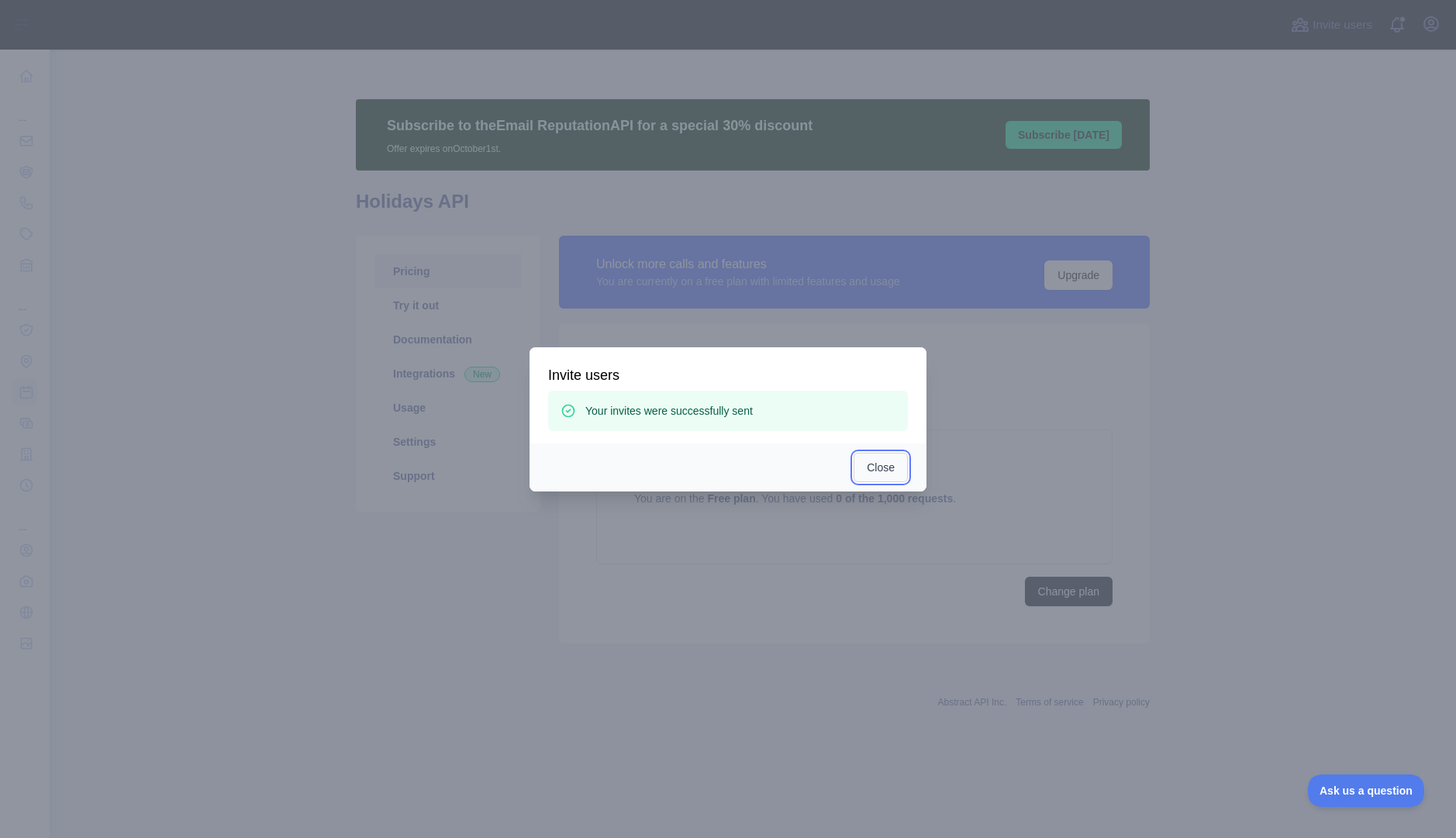
click at [888, 470] on button "Close" at bounding box center [880, 468] width 54 height 30
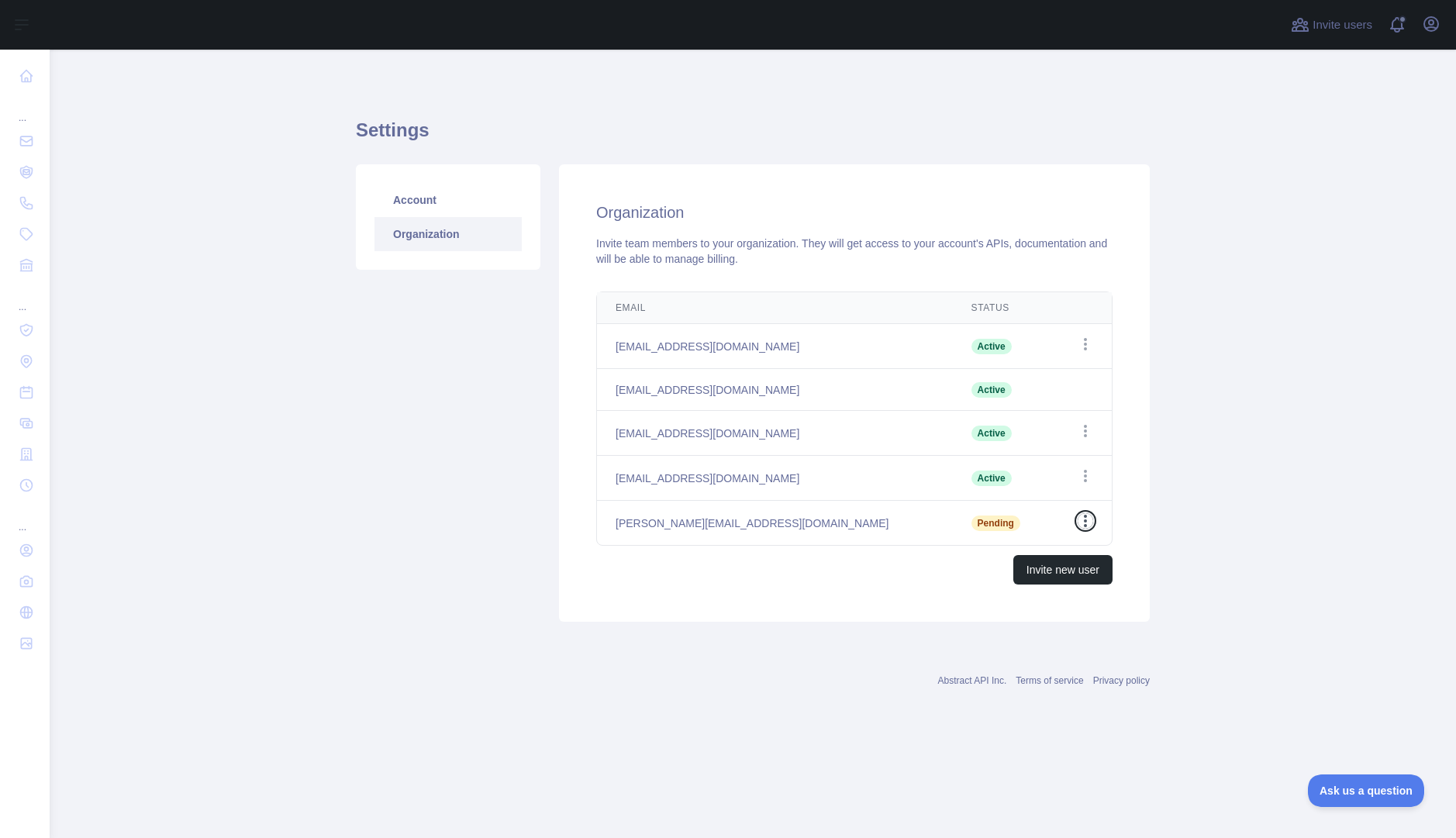
click at [1085, 521] on icon "button" at bounding box center [1086, 521] width 3 height 12
click at [1084, 343] on icon "button" at bounding box center [1086, 344] width 16 height 16
click at [1209, 464] on main "Settings Account Organization Organization Invite team members to your organiza…" at bounding box center [752, 443] width 1406 height 788
click at [1275, 551] on main "Settings Account Organization Organization Invite team members to your organiza…" at bounding box center [752, 443] width 1406 height 788
click at [420, 200] on link "Account" at bounding box center [448, 199] width 147 height 34
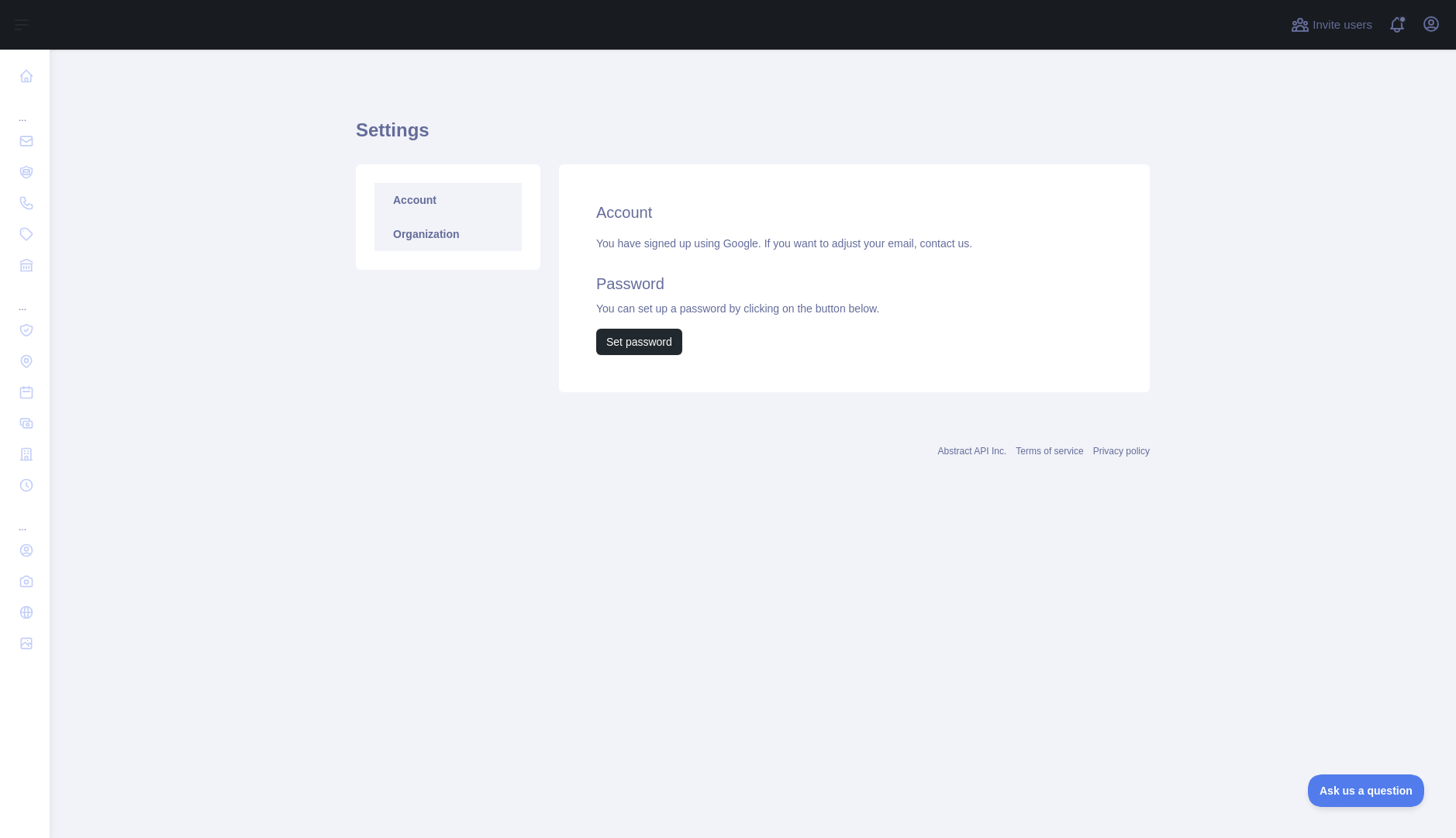
click at [435, 238] on link "Organization" at bounding box center [448, 233] width 147 height 34
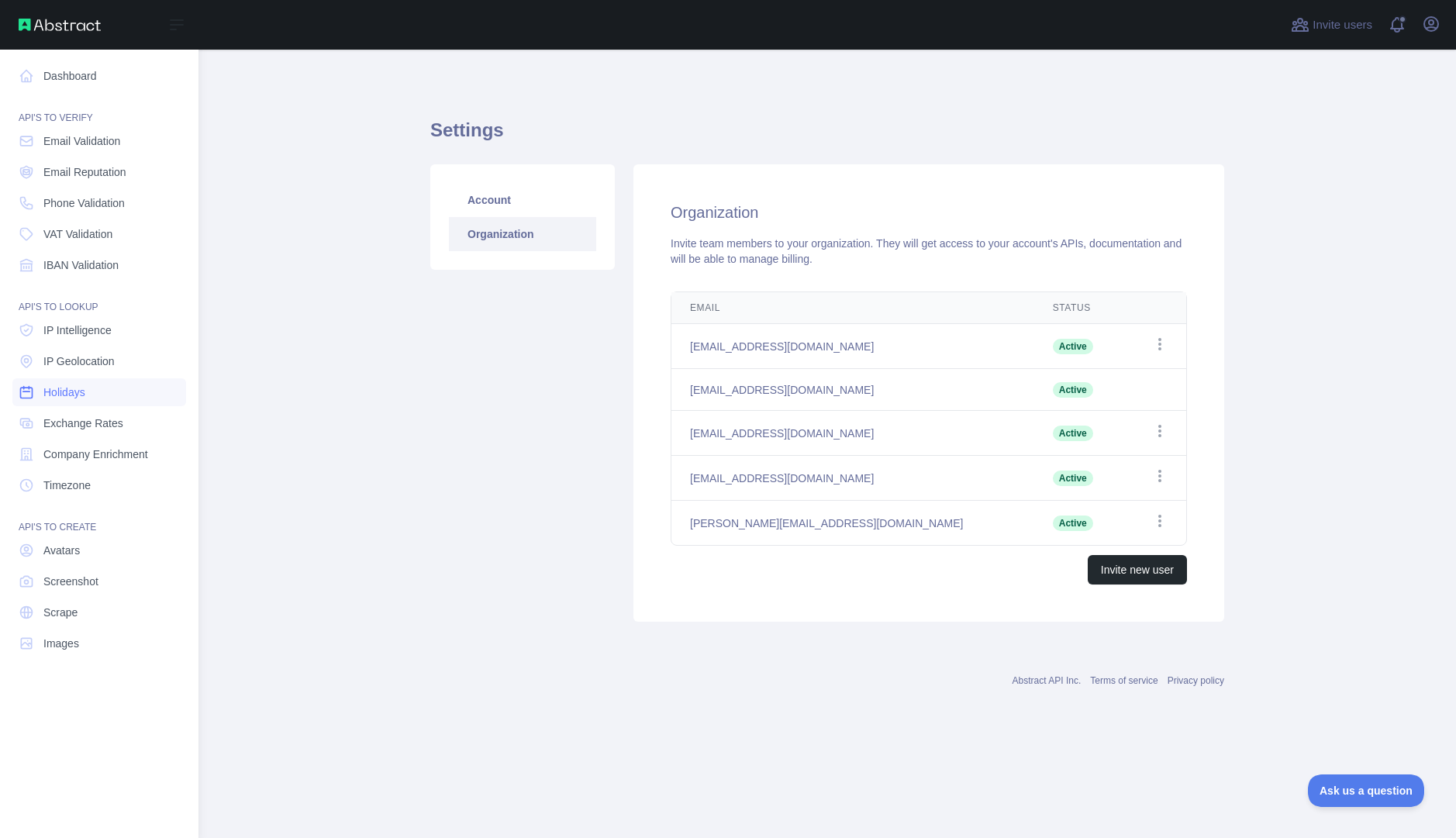
click at [59, 391] on span "Holidays" at bounding box center [64, 393] width 42 height 16
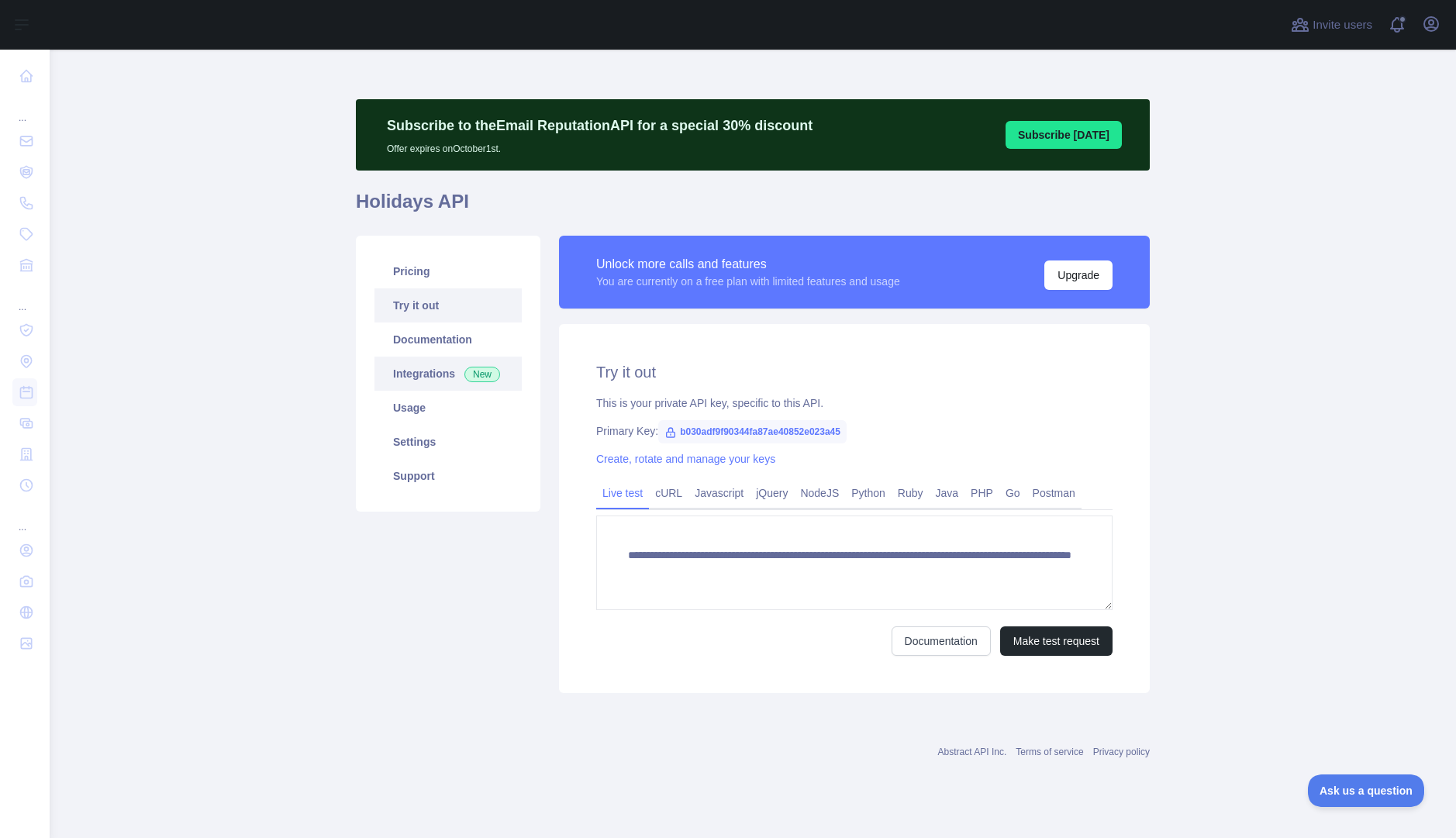
click at [391, 368] on link "Integrations New" at bounding box center [448, 374] width 147 height 34
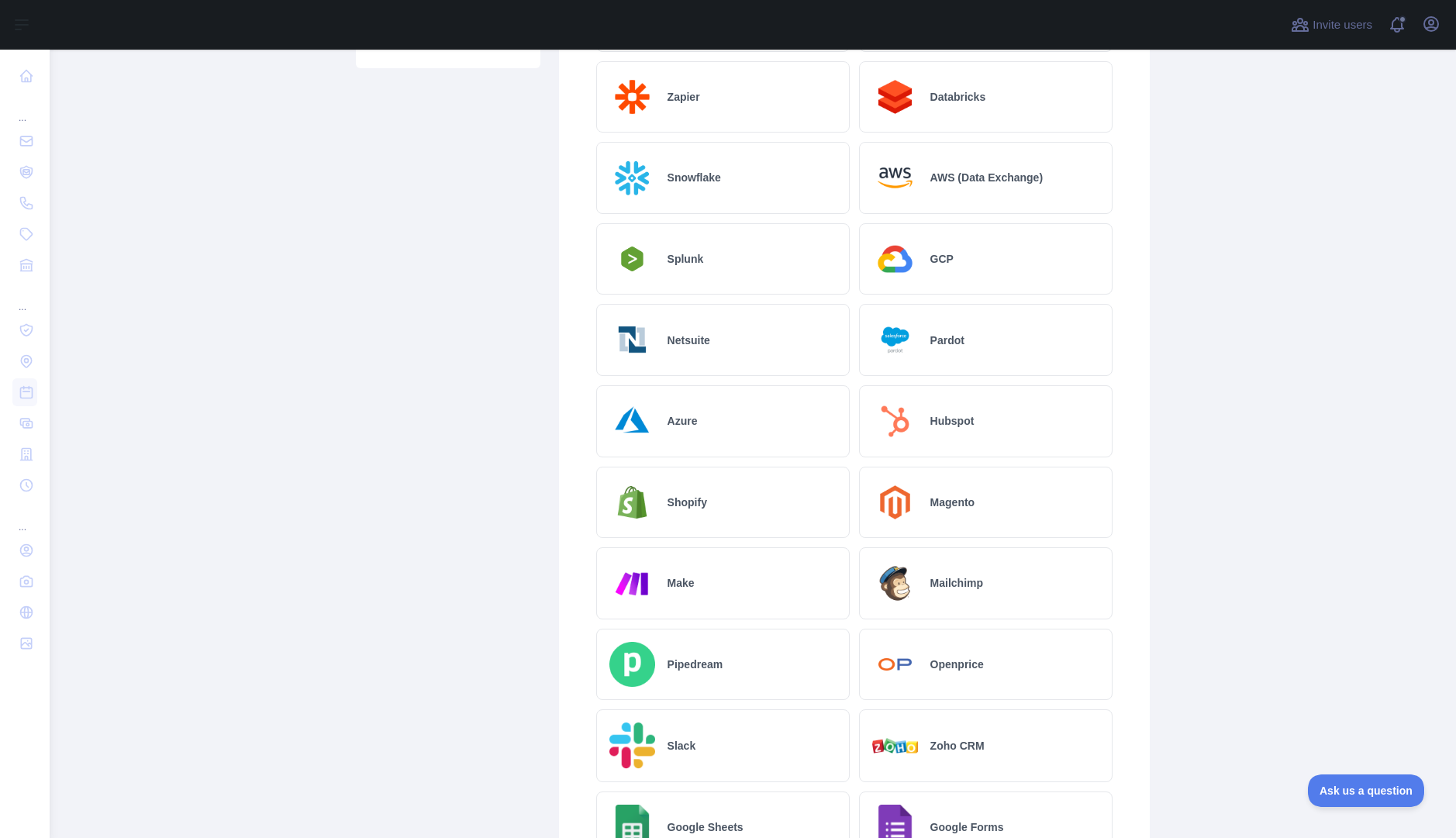
scroll to position [329, 0]
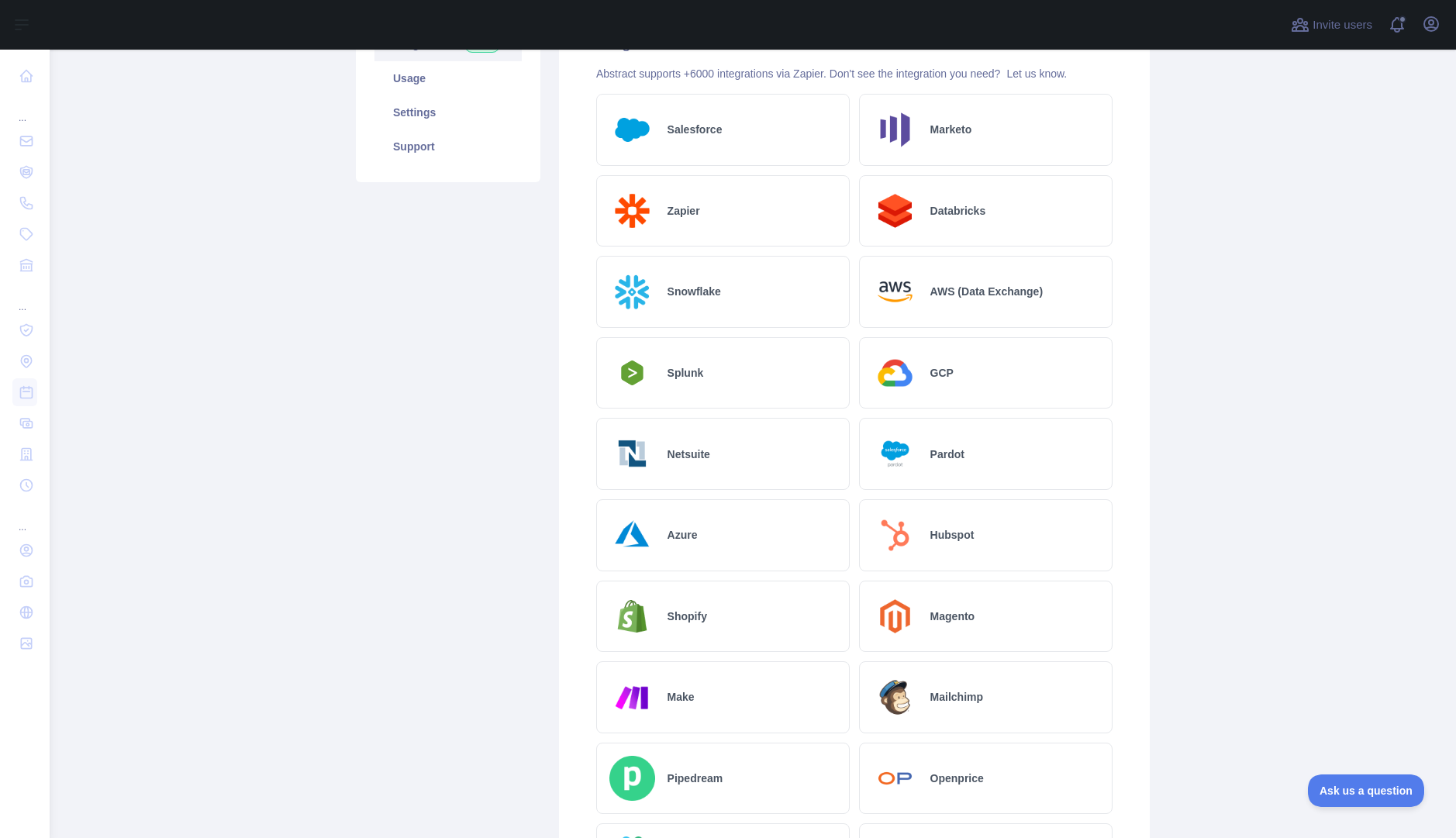
click at [703, 519] on div "Azure" at bounding box center [723, 535] width 253 height 72
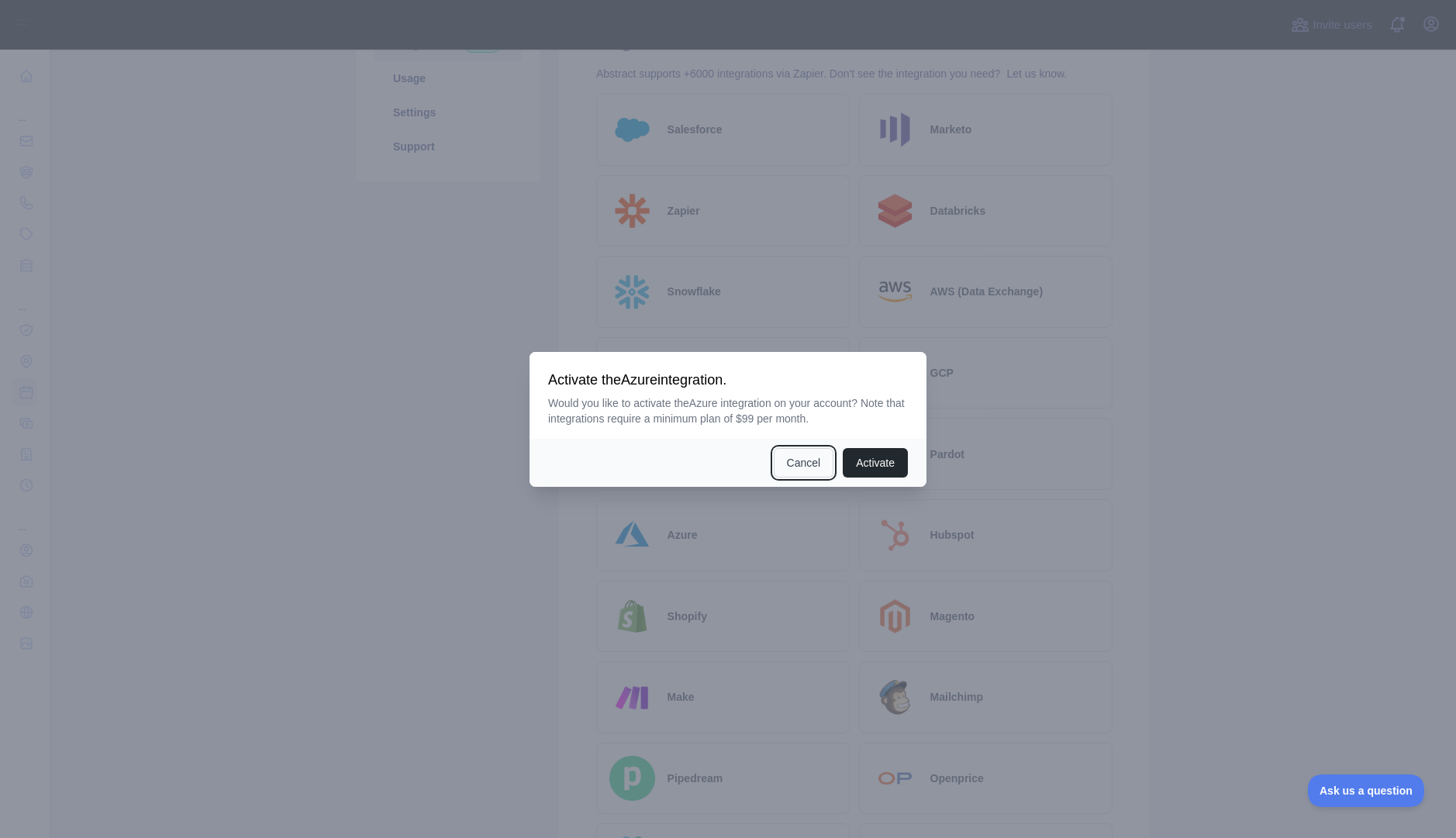
click at [801, 456] on button "Cancel" at bounding box center [804, 463] width 60 height 30
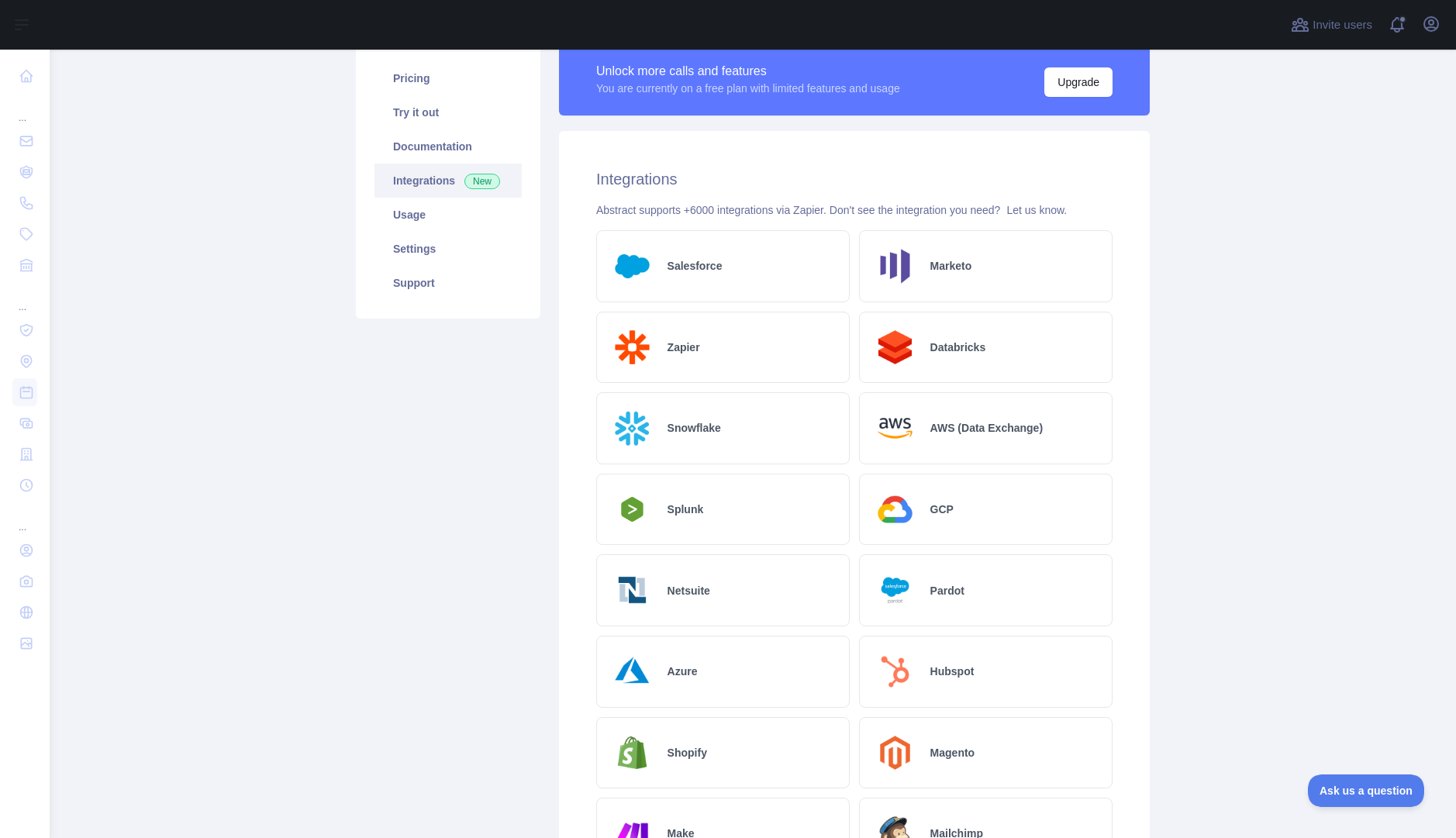
scroll to position [0, 0]
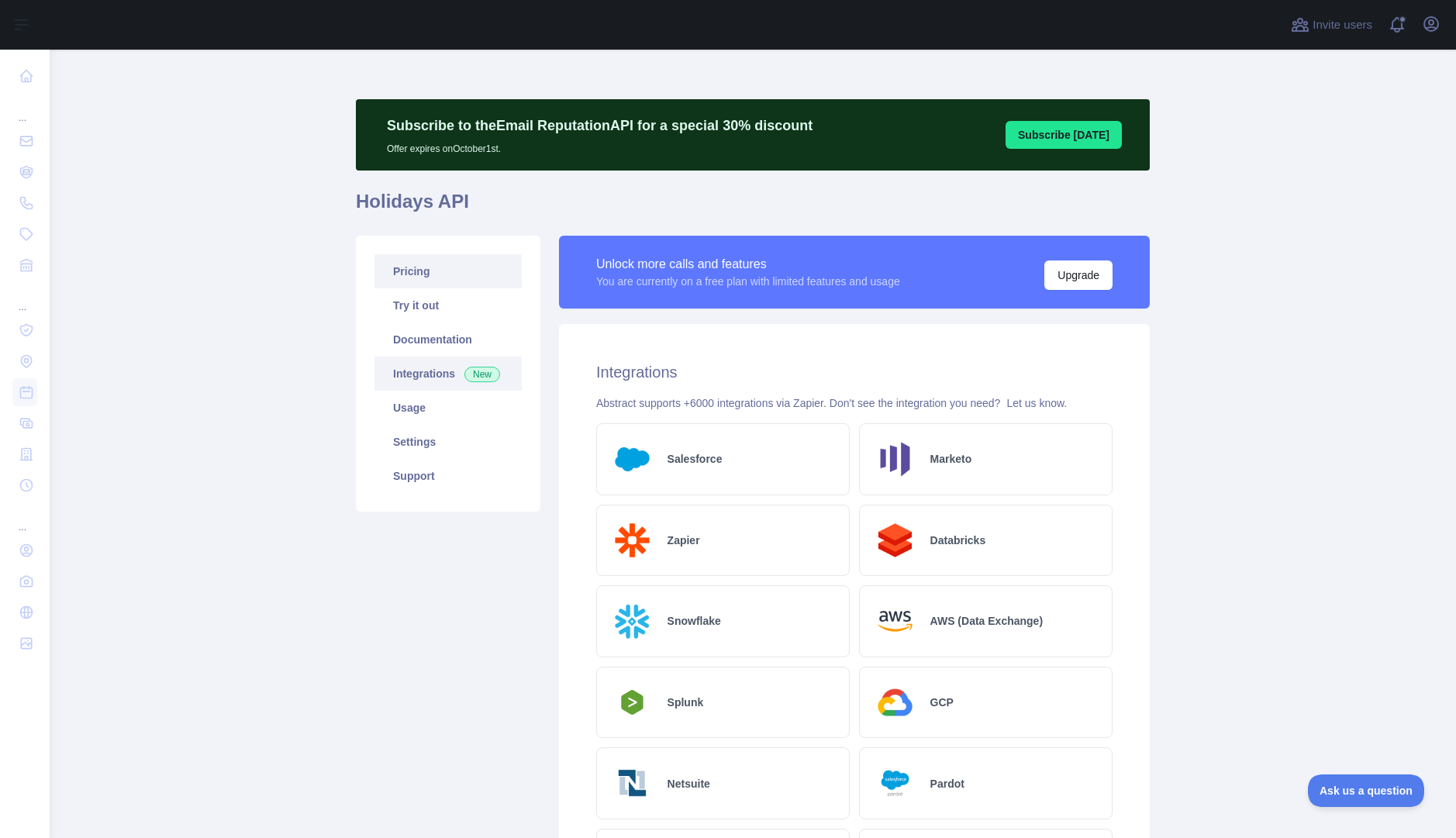
click at [421, 279] on link "Pricing" at bounding box center [448, 271] width 147 height 34
